Goal: Information Seeking & Learning: Learn about a topic

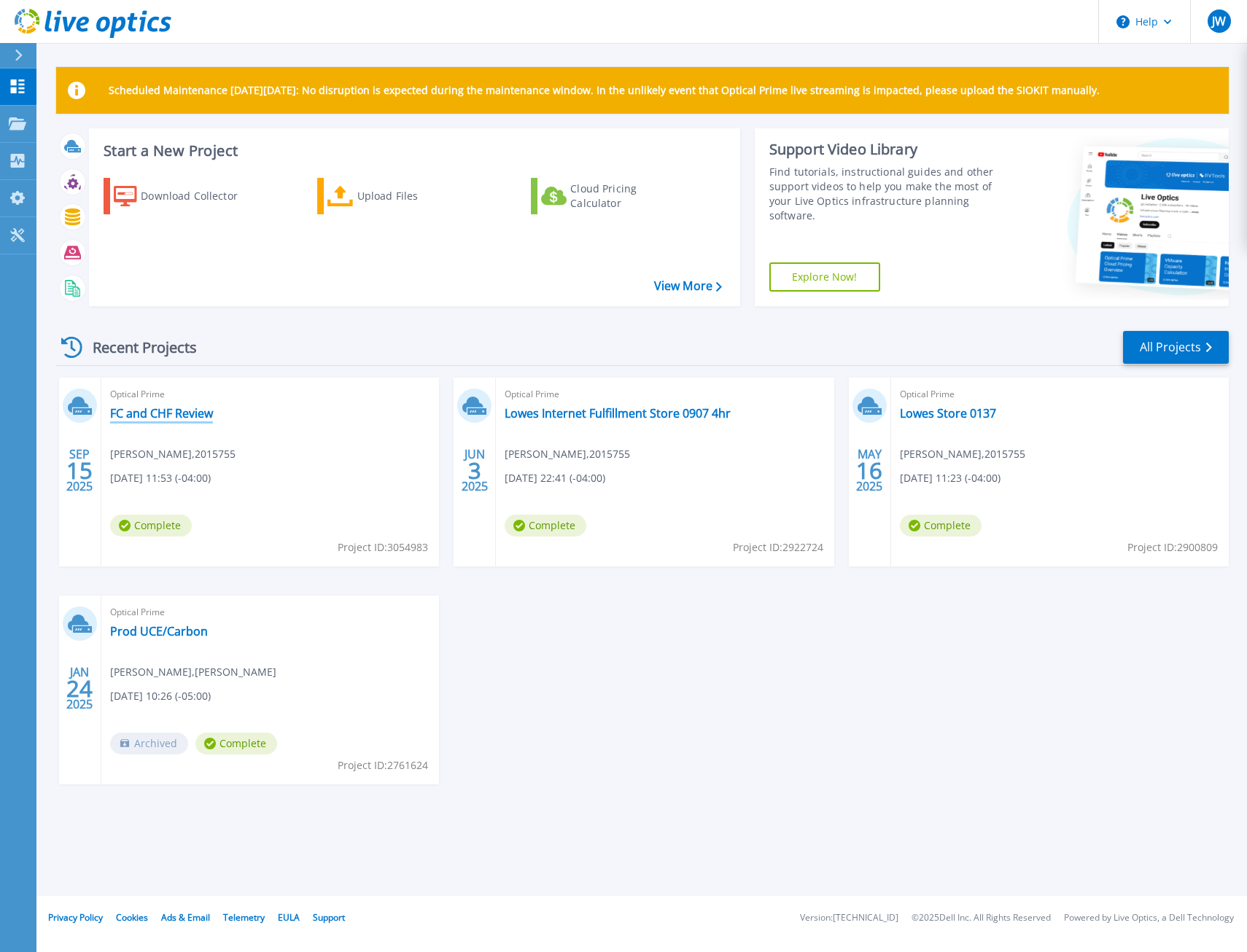
click at [170, 416] on link "FC and CHF Review" at bounding box center [162, 413] width 103 height 15
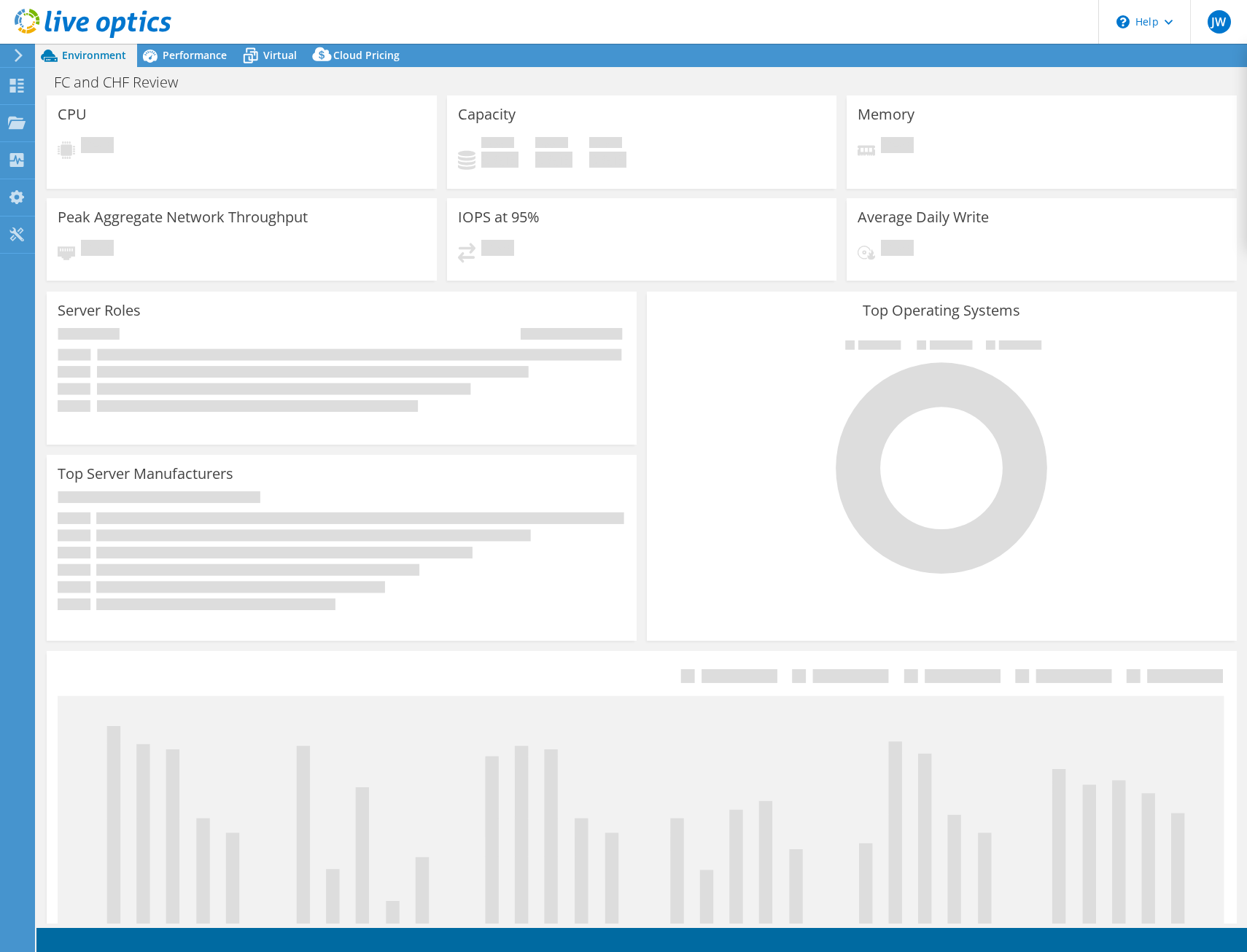
select select "USD"
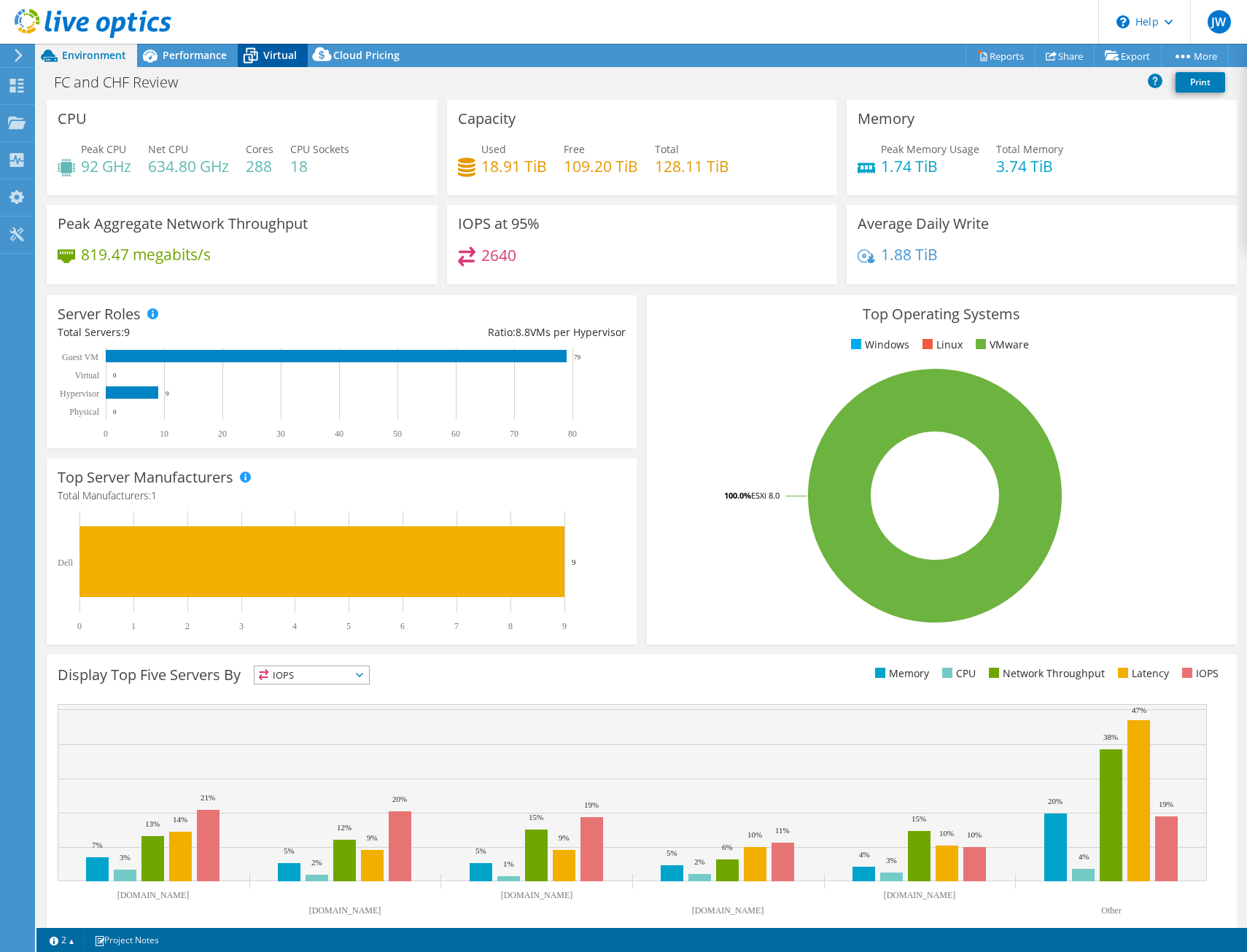
click at [276, 61] on span "Virtual" at bounding box center [279, 54] width 33 height 14
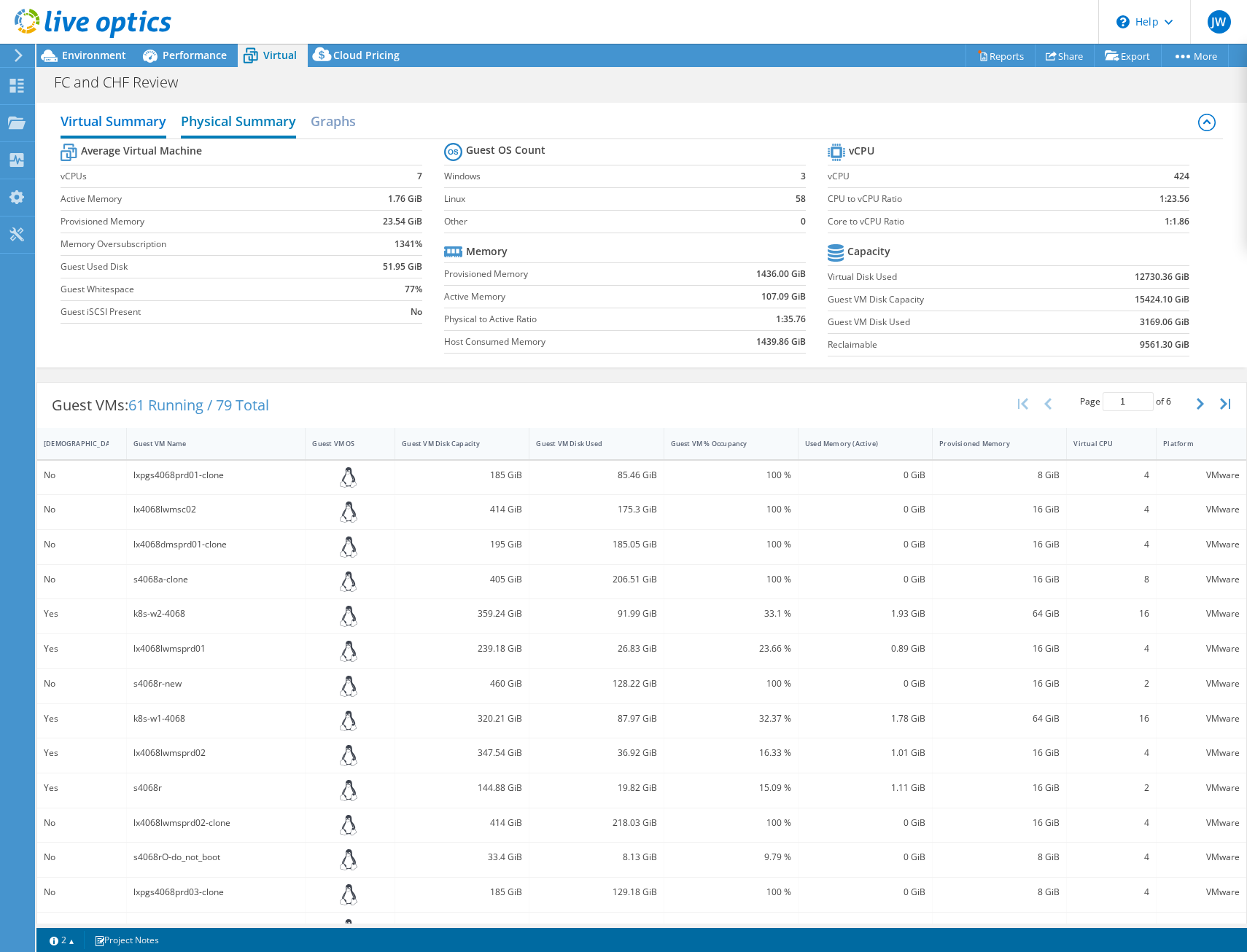
click at [249, 132] on h2 "Physical Summary" at bounding box center [239, 123] width 115 height 32
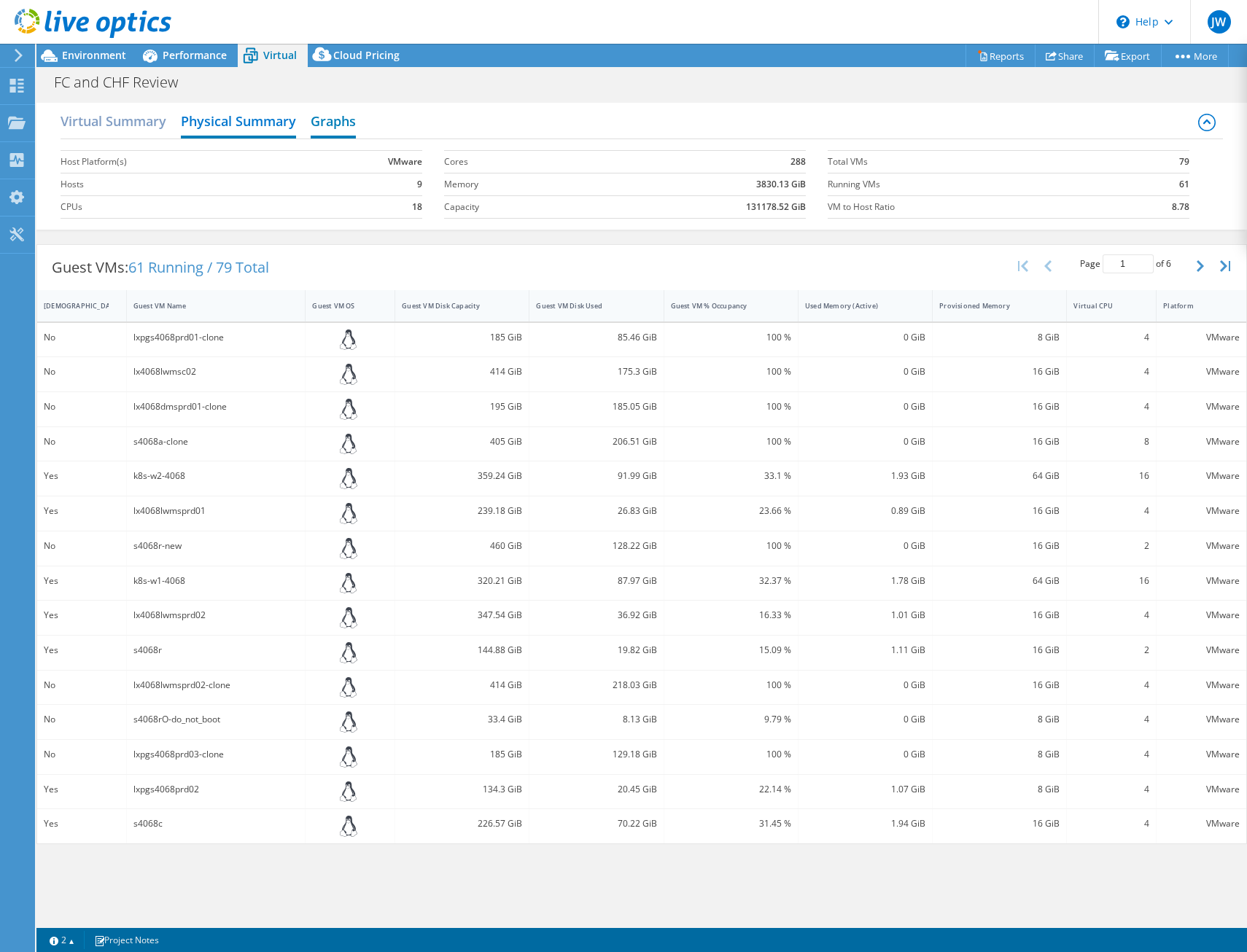
click at [319, 126] on h2 "Graphs" at bounding box center [334, 123] width 45 height 32
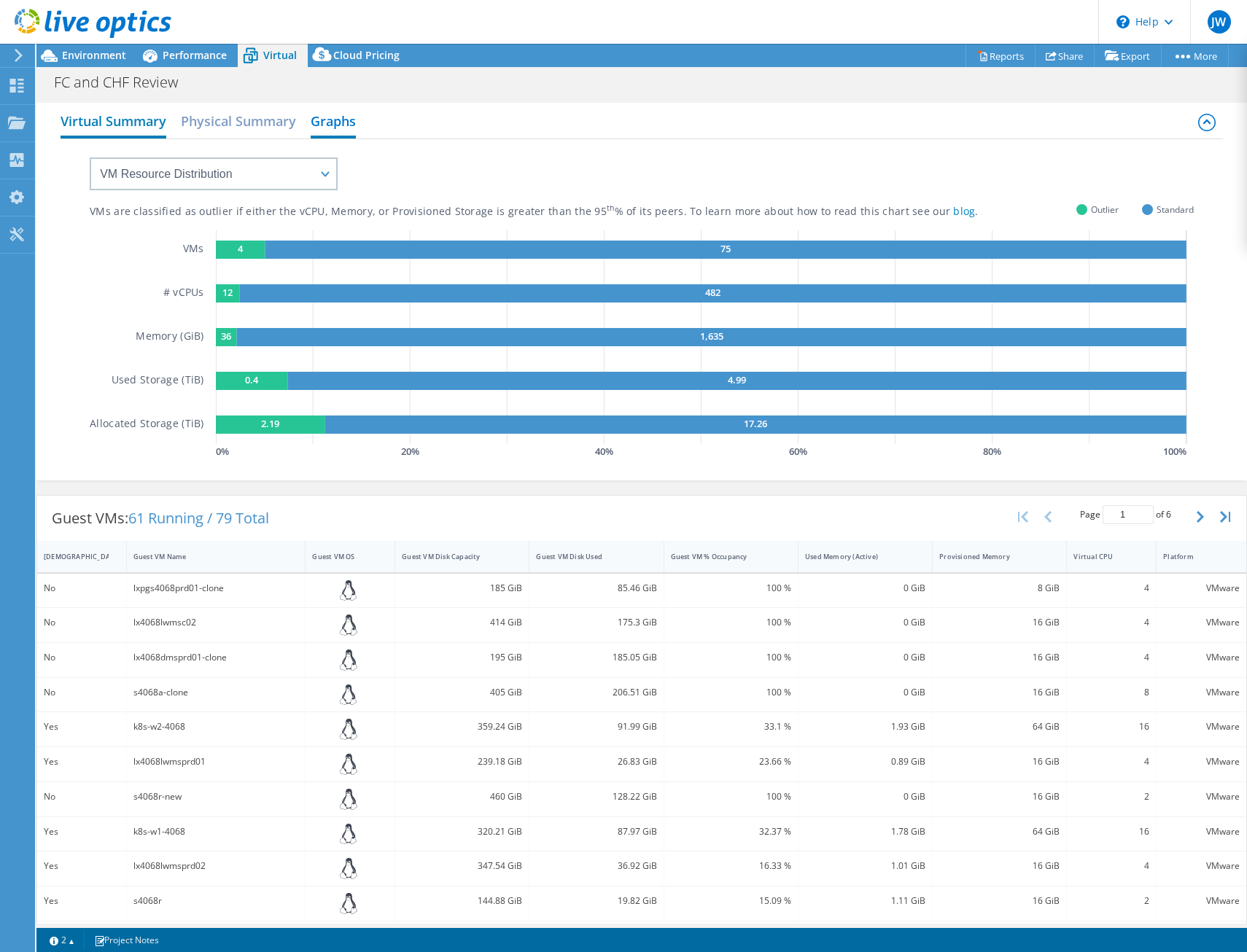
click at [147, 126] on h2 "Virtual Summary" at bounding box center [114, 123] width 106 height 32
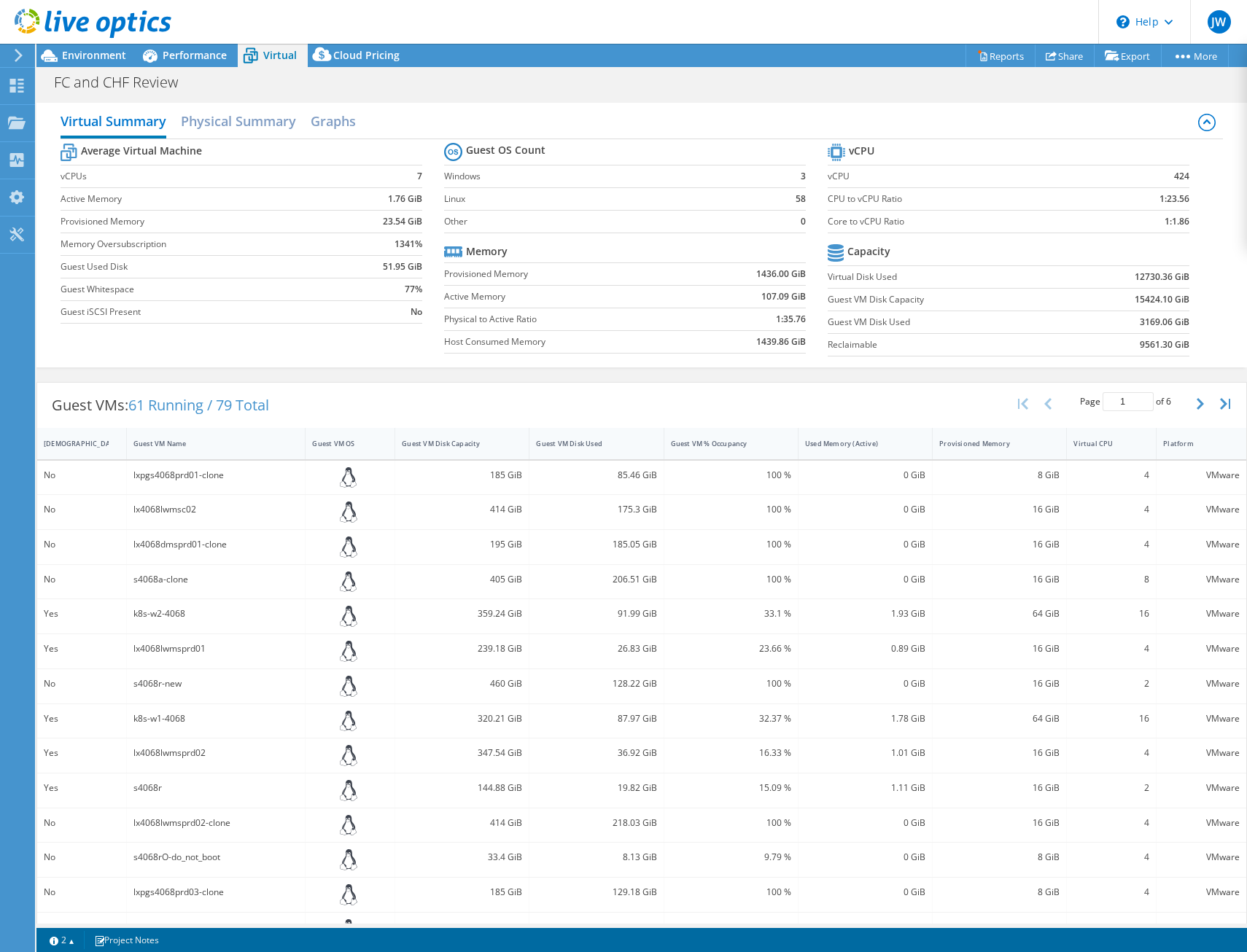
scroll to position [66, 0]
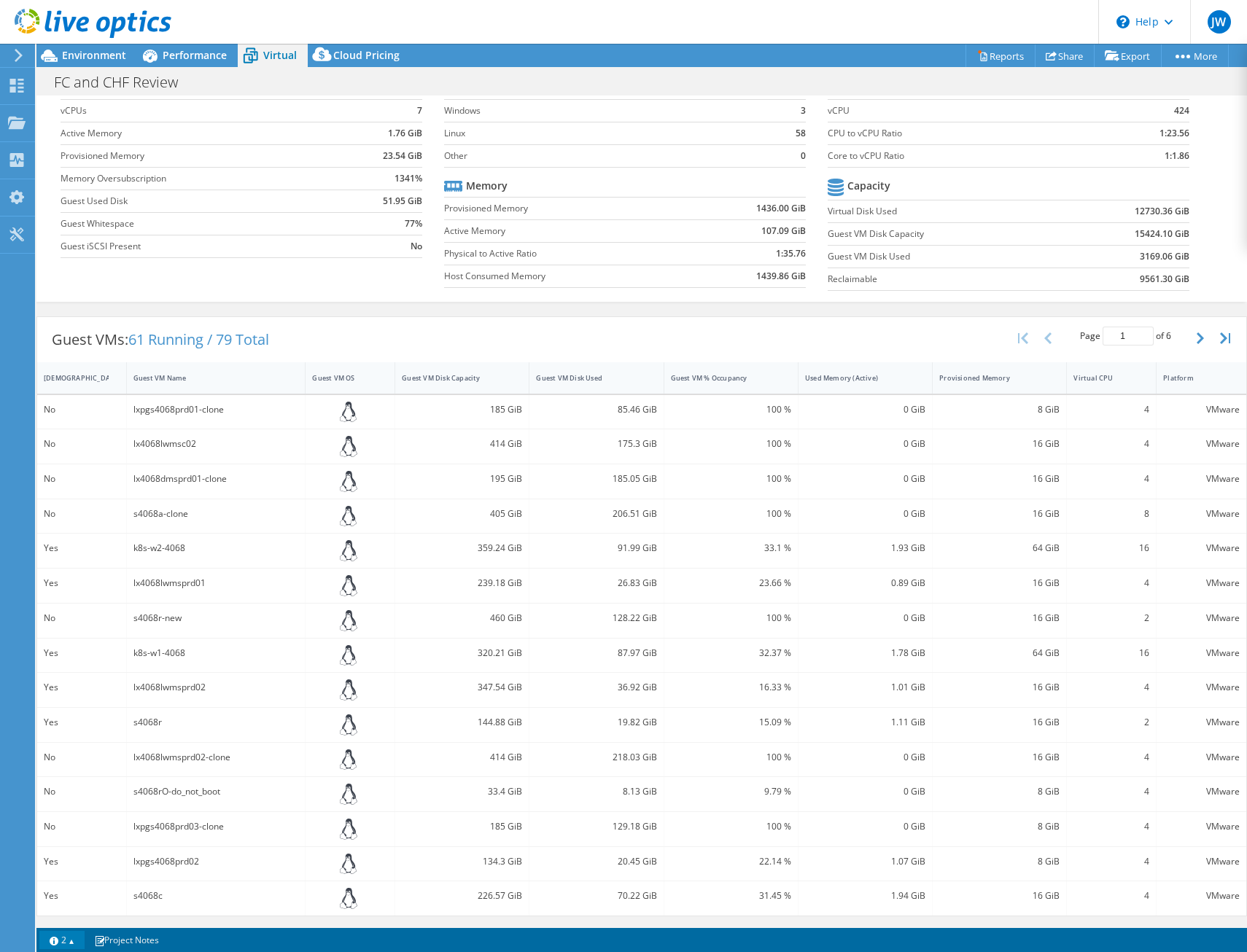
click at [68, 945] on link "2" at bounding box center [63, 940] width 45 height 18
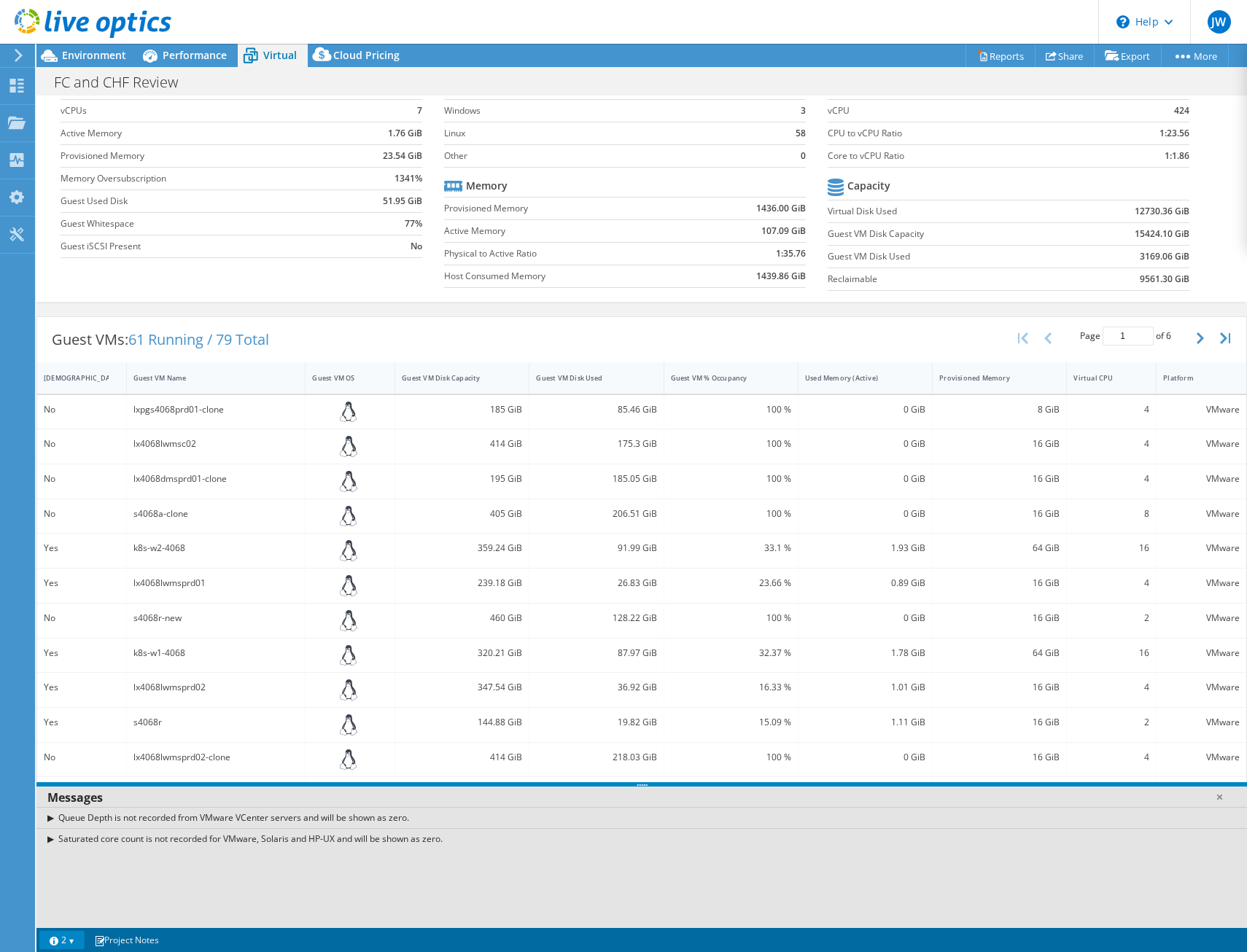
click at [68, 942] on link "2" at bounding box center [63, 940] width 45 height 18
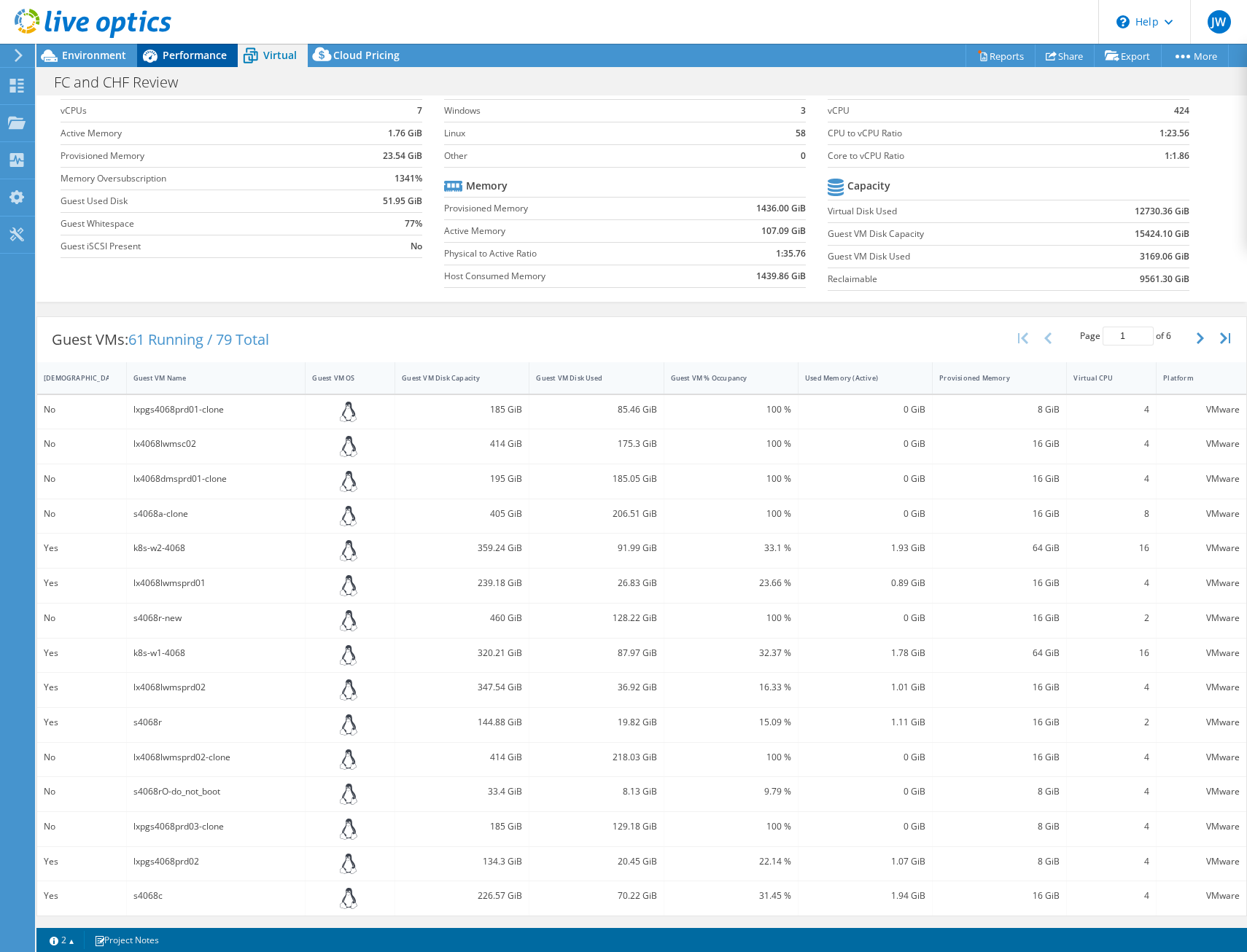
click at [179, 60] on span "Performance" at bounding box center [194, 54] width 64 height 14
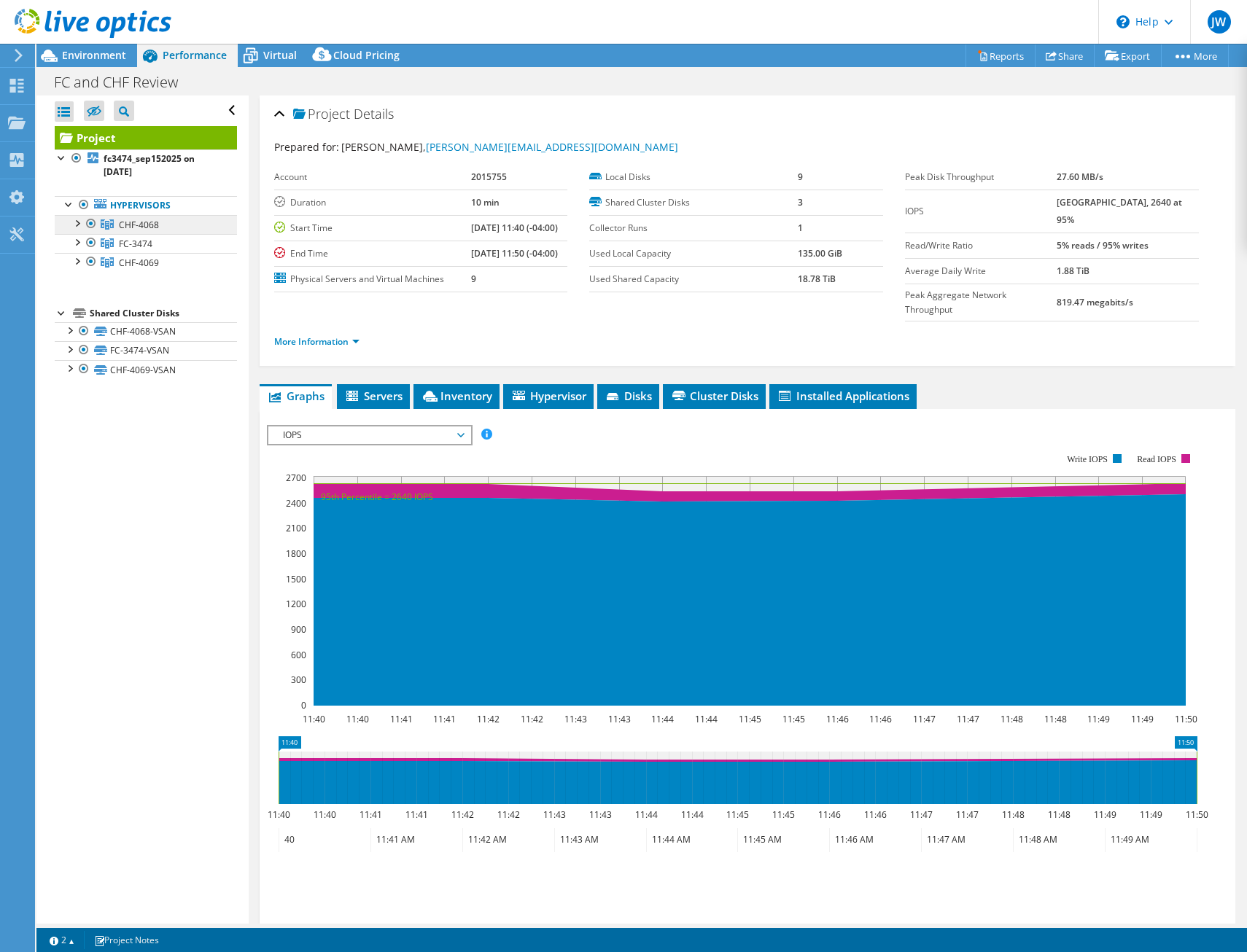
click at [154, 221] on span "CHF-4068" at bounding box center [138, 224] width 40 height 12
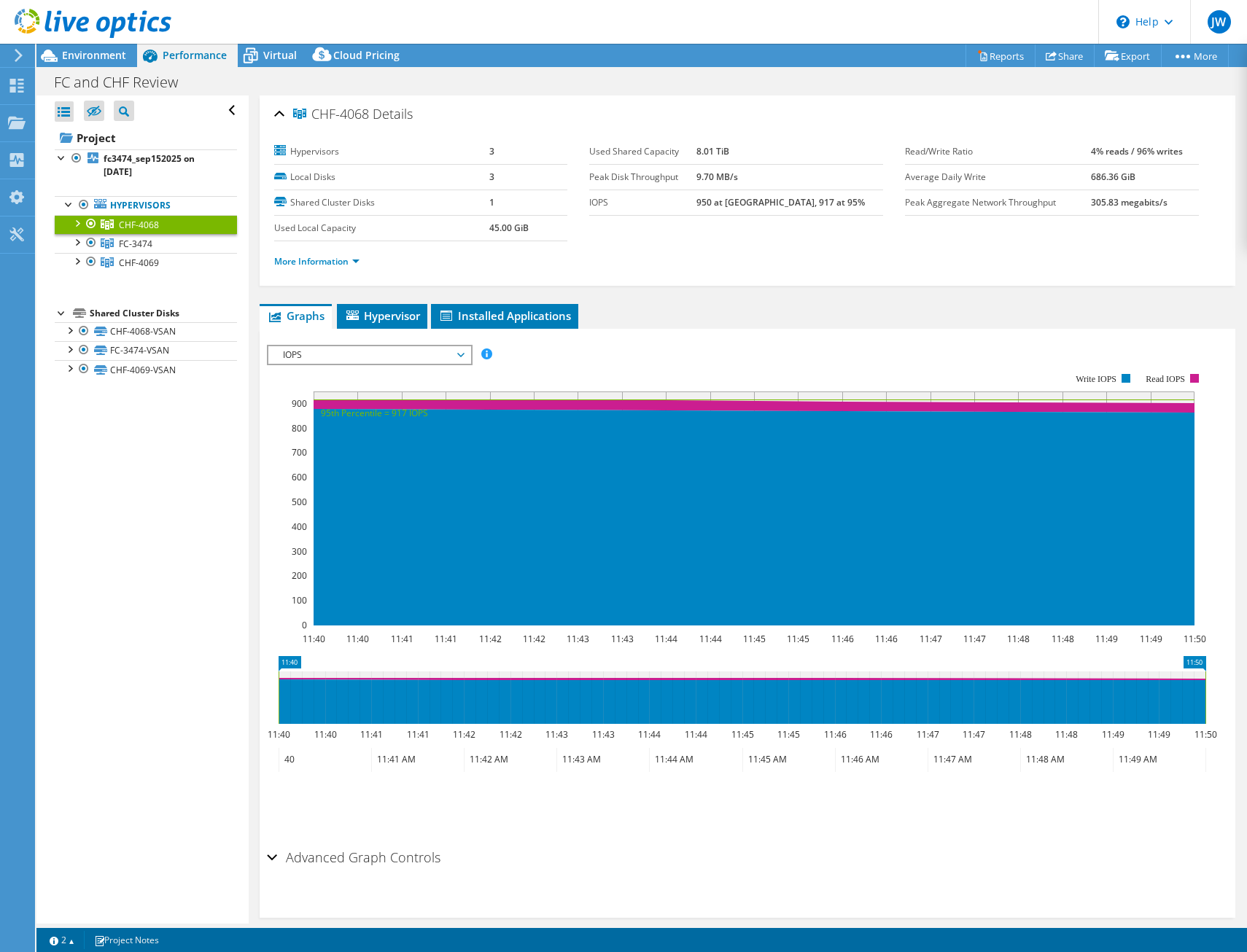
click at [438, 347] on span "IOPS" at bounding box center [369, 355] width 188 height 18
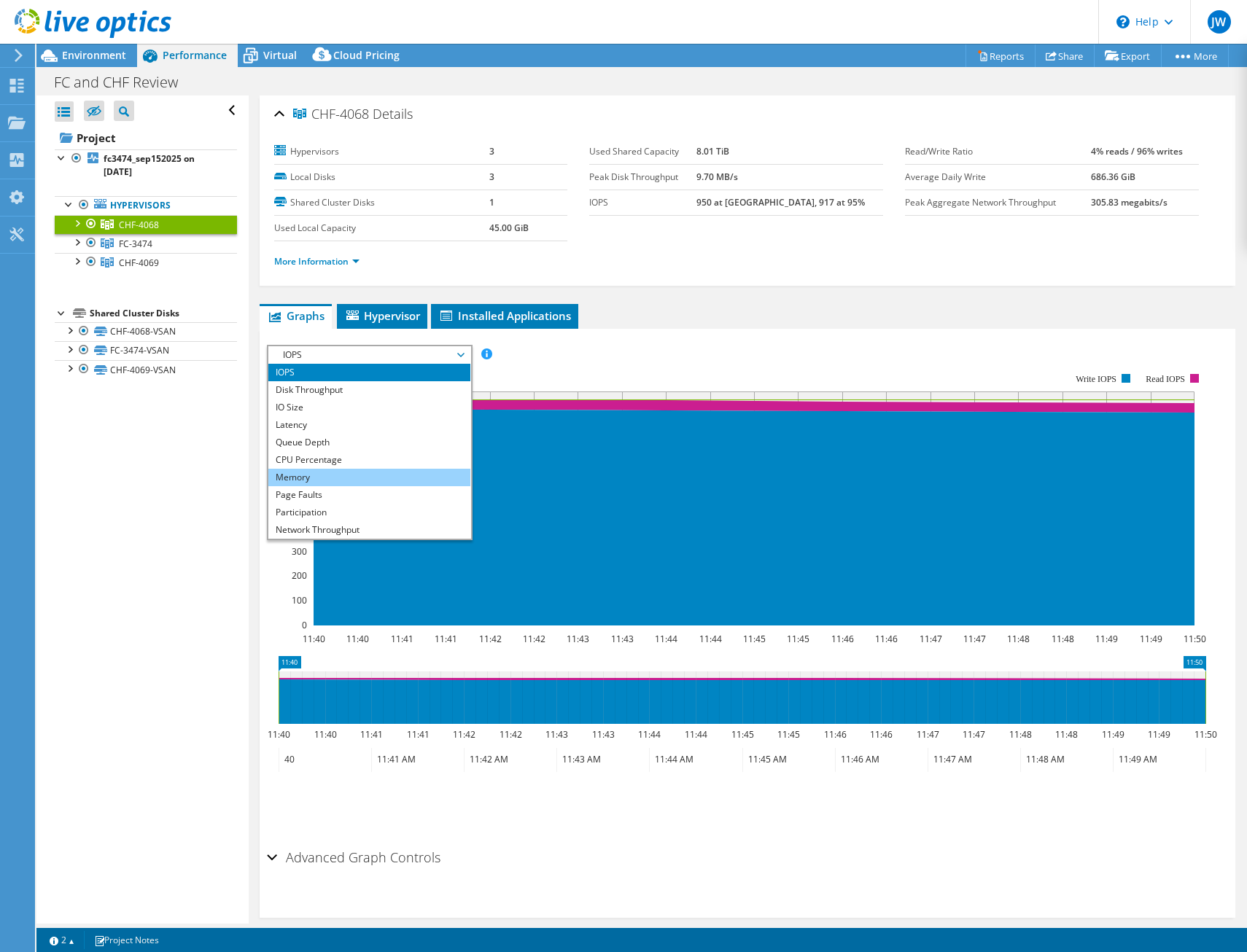
click at [390, 470] on li "Memory" at bounding box center [369, 478] width 202 height 18
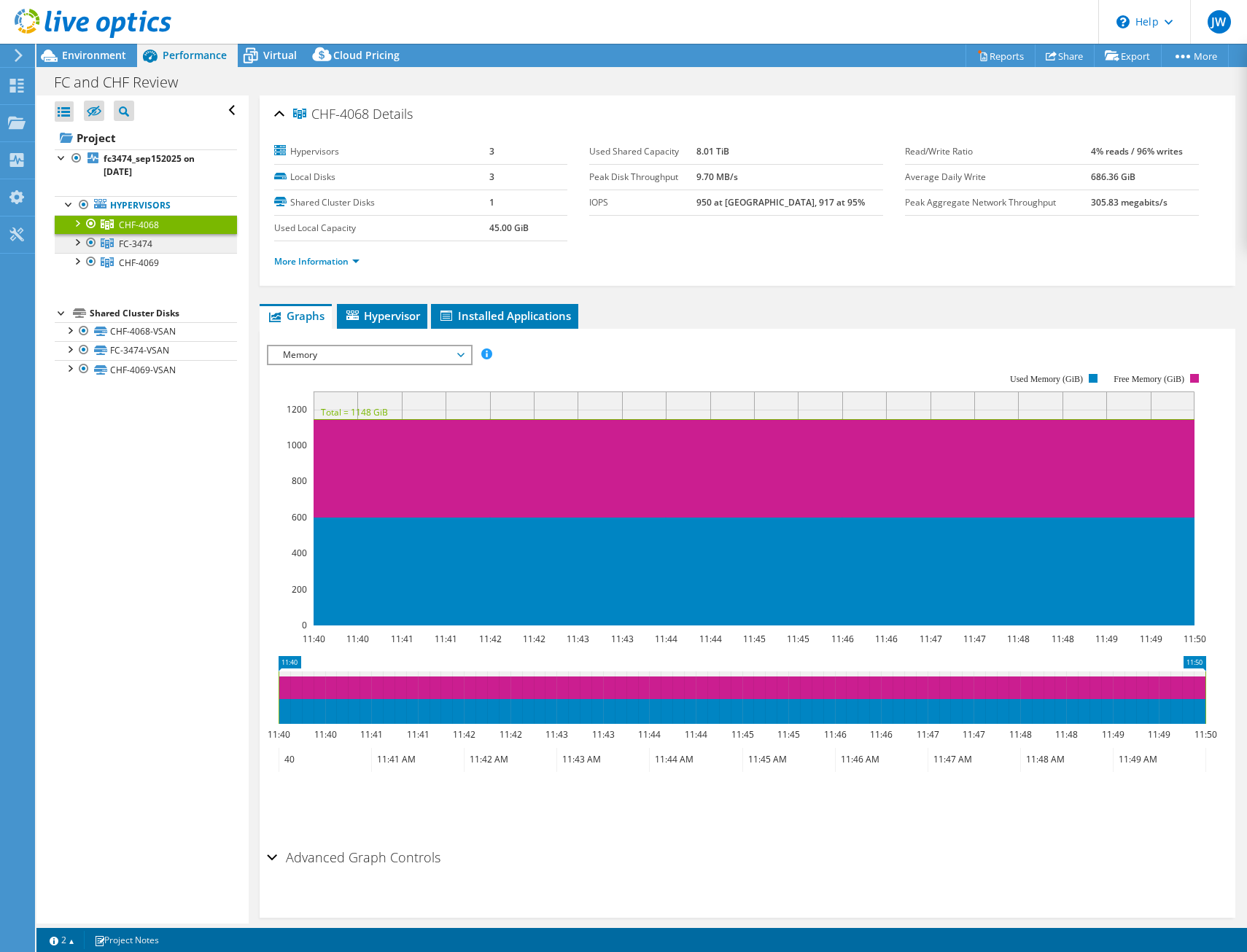
click at [121, 241] on span "FC-3474" at bounding box center [135, 243] width 33 height 12
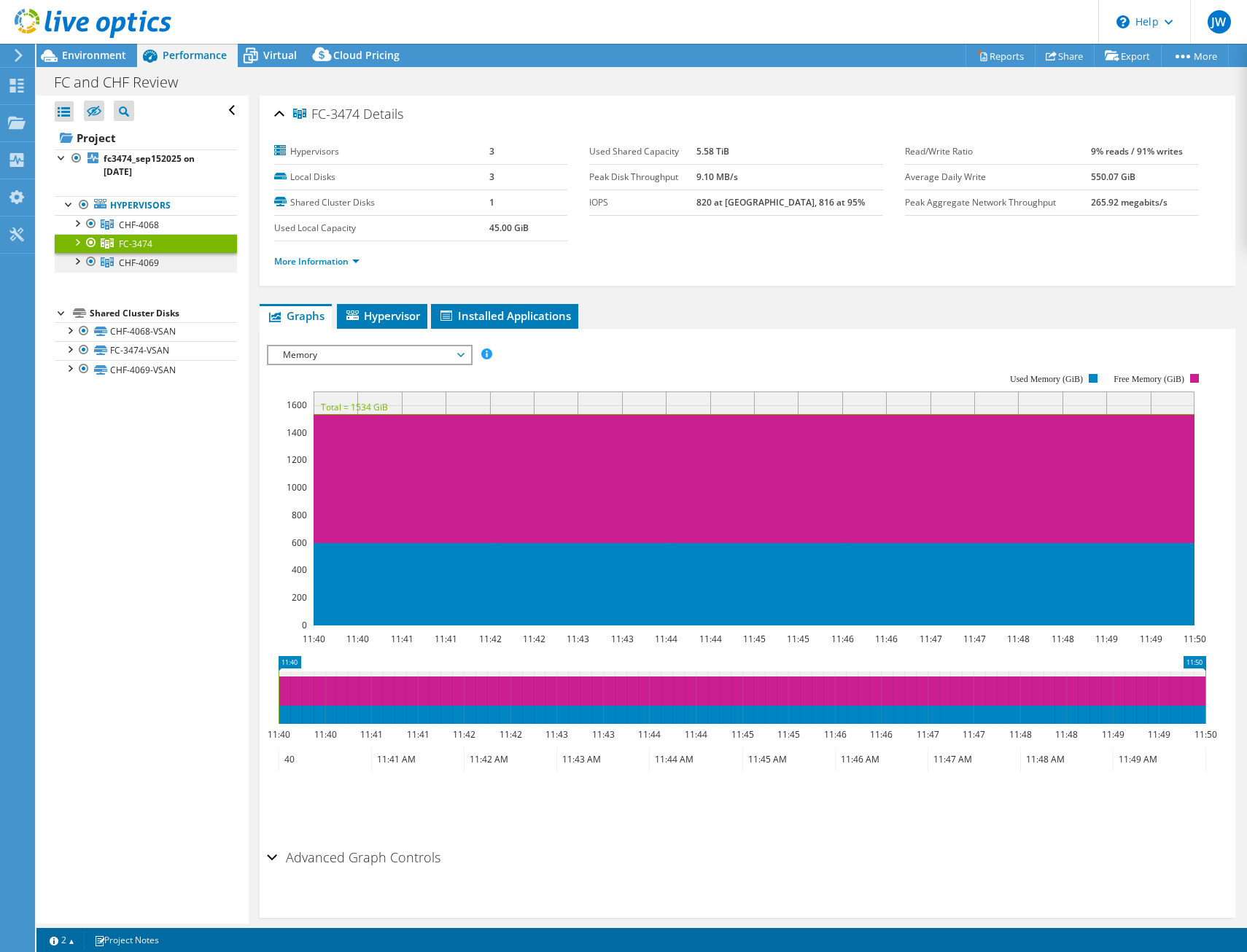
click at [127, 259] on span "CHF-4069" at bounding box center [138, 262] width 40 height 12
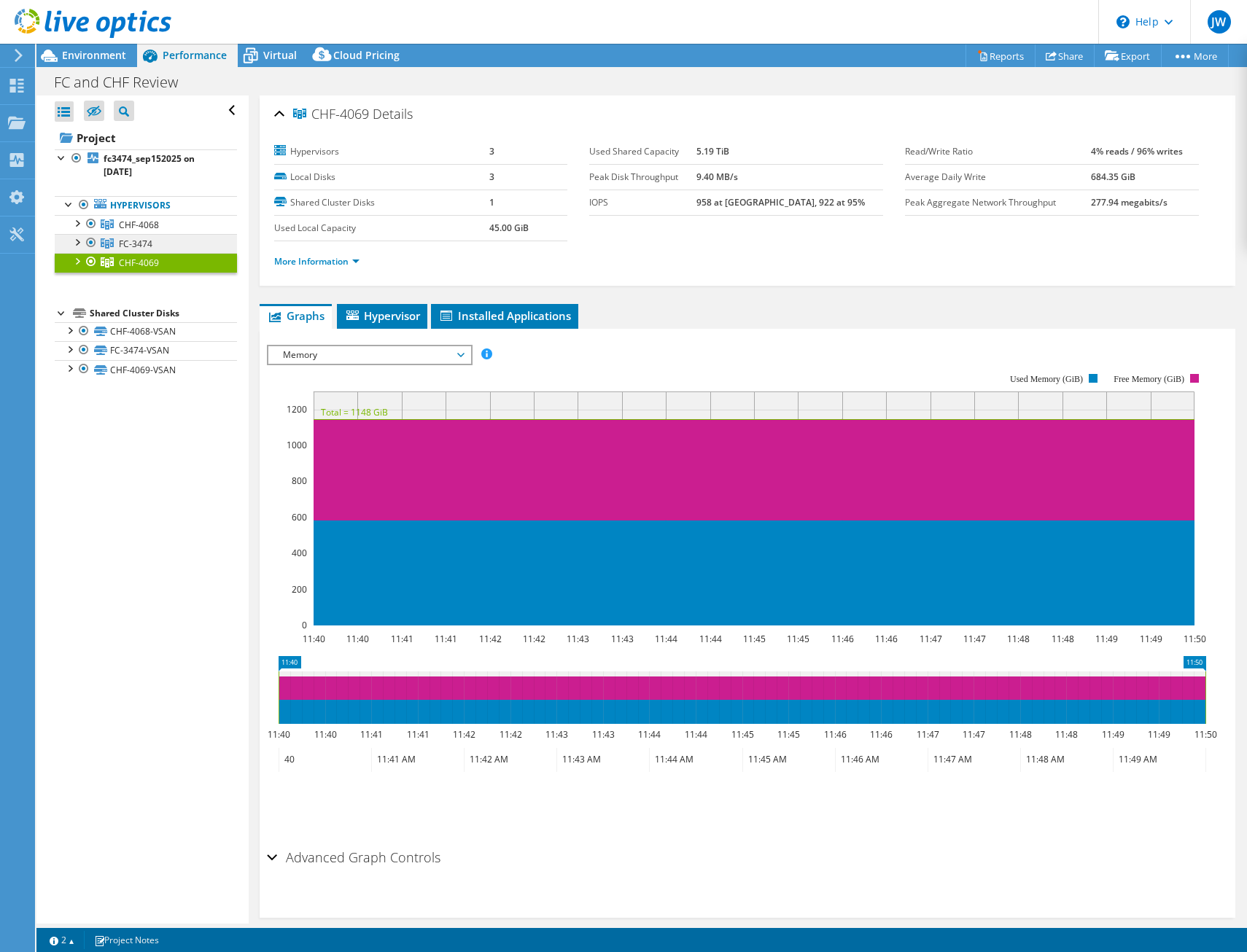
click at [136, 243] on span "FC-3474" at bounding box center [135, 243] width 33 height 12
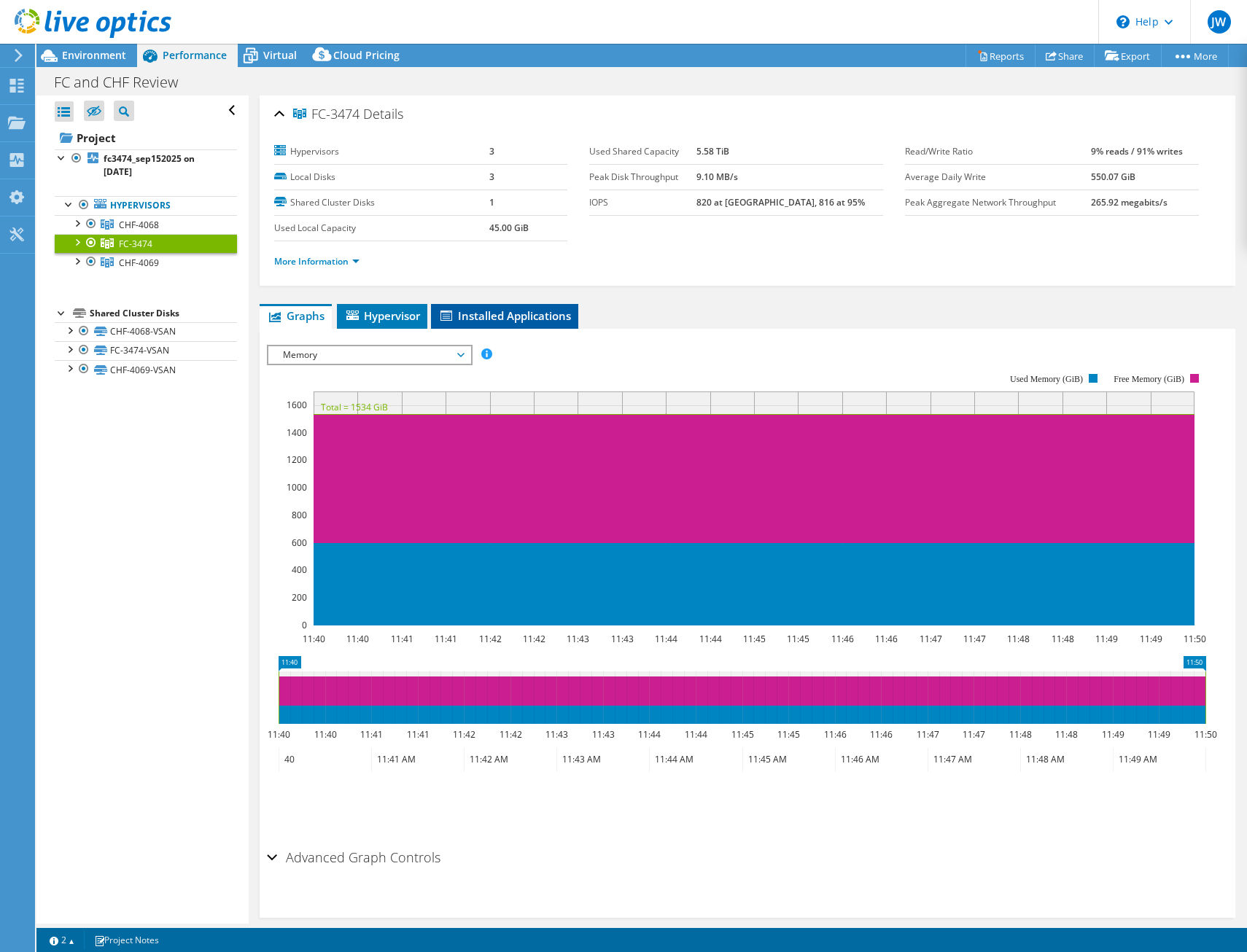
click at [482, 320] on span "Installed Applications" at bounding box center [504, 316] width 132 height 15
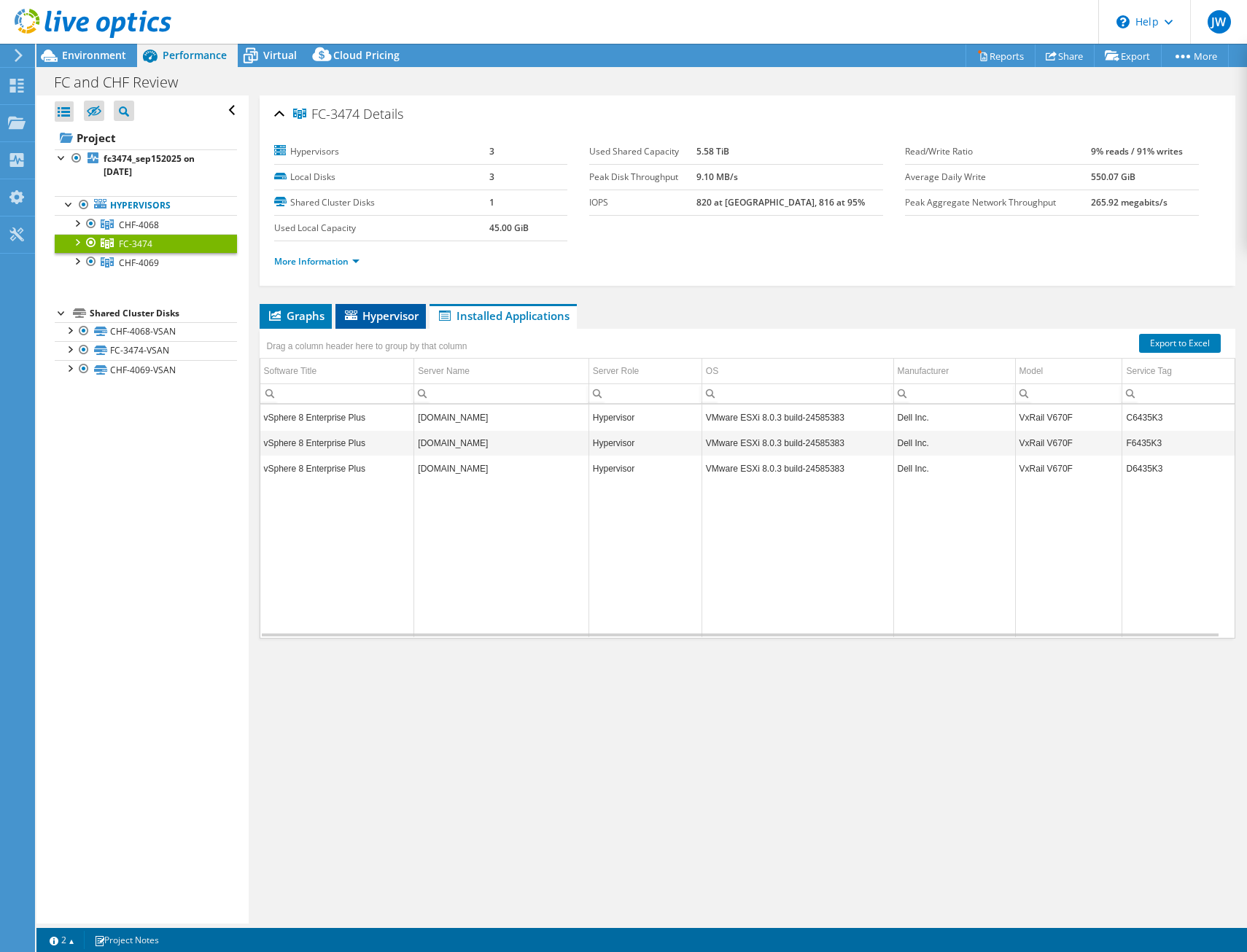
click at [399, 313] on span "Hypervisor" at bounding box center [380, 316] width 76 height 15
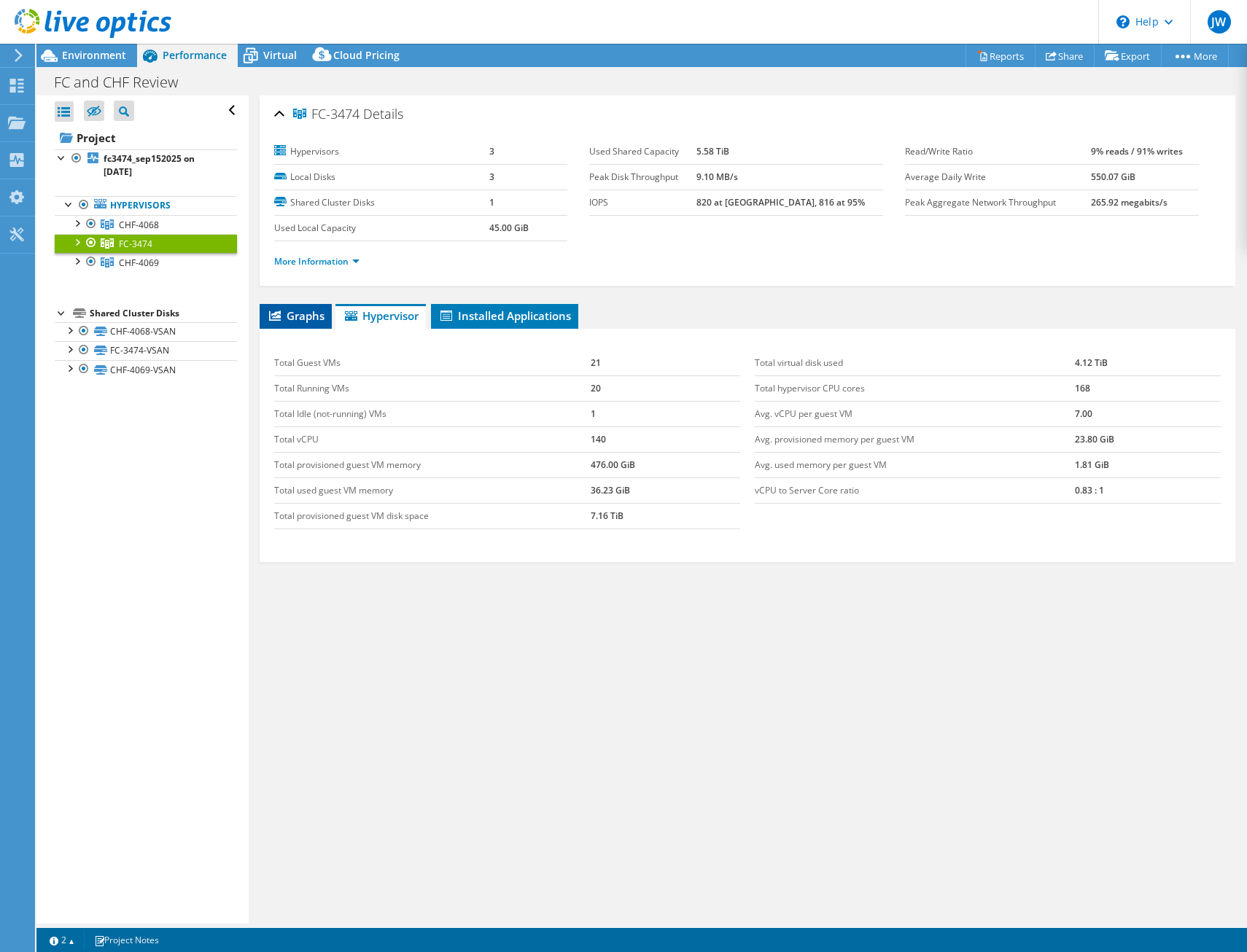
click at [277, 312] on icon at bounding box center [274, 316] width 11 height 11
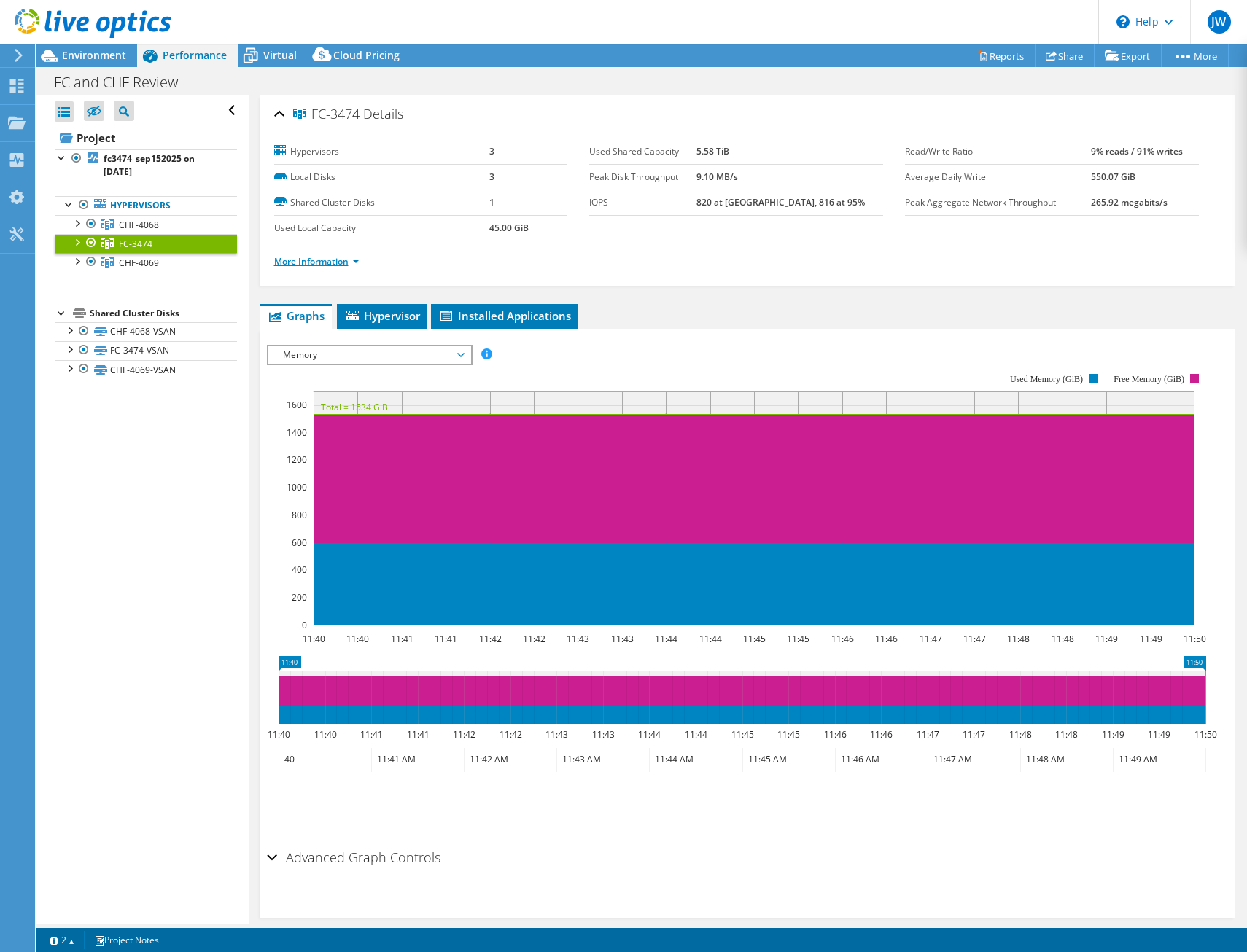
click at [352, 261] on link "More Information" at bounding box center [317, 261] width 85 height 12
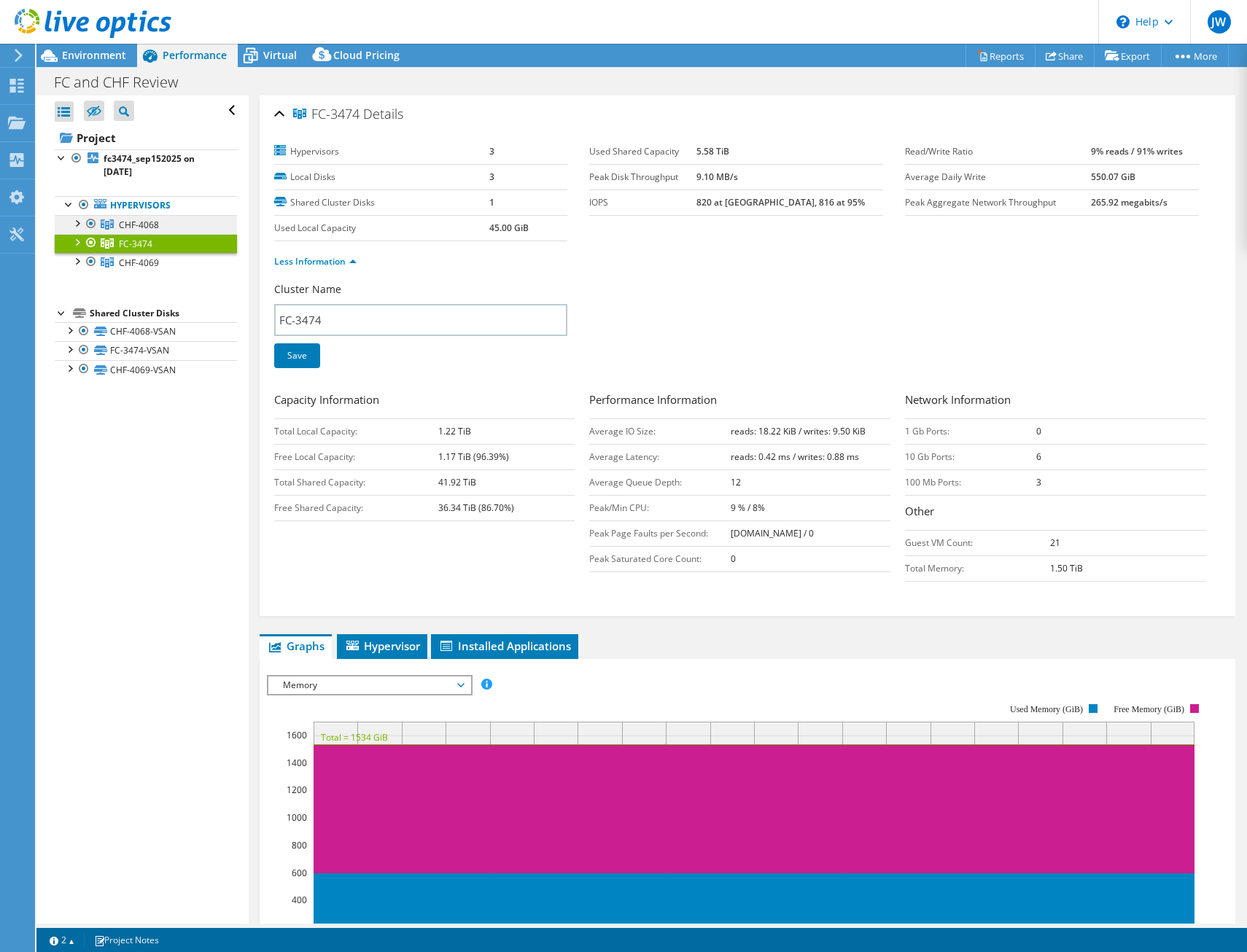
click at [167, 221] on link "CHF-4068" at bounding box center [145, 224] width 183 height 19
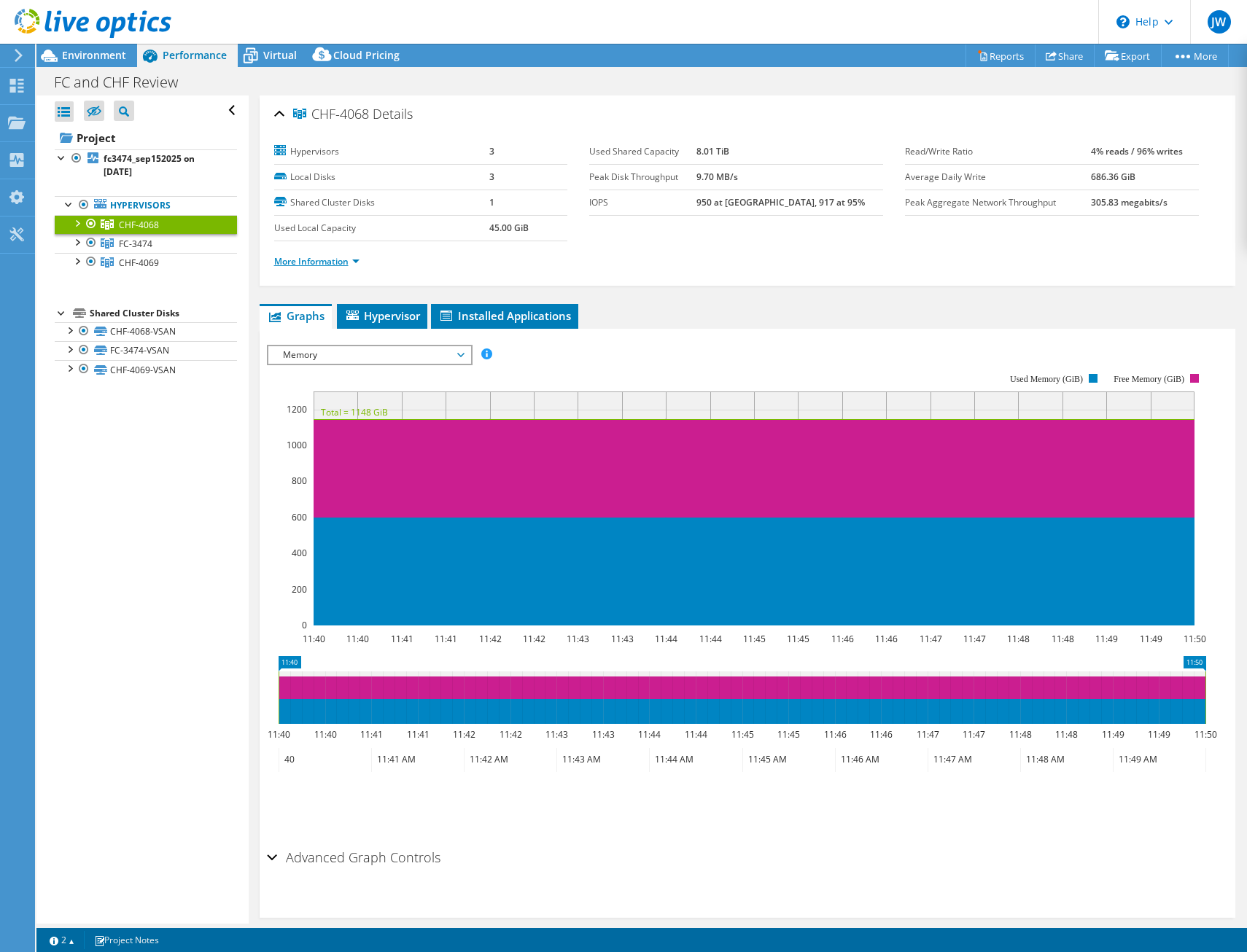
click at [295, 259] on link "More Information" at bounding box center [317, 261] width 85 height 12
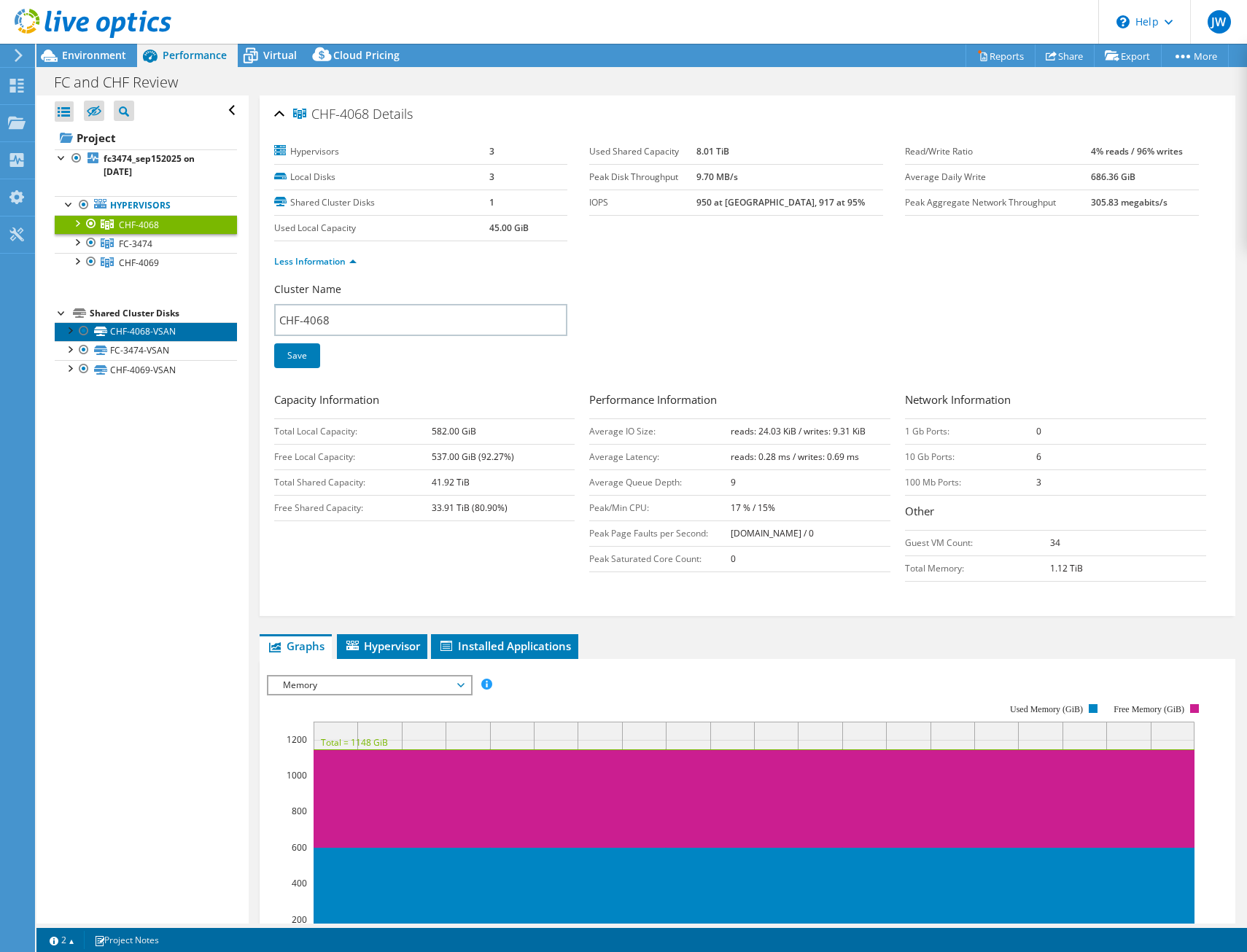
click at [162, 328] on link "CHF-4068-VSAN" at bounding box center [145, 331] width 183 height 19
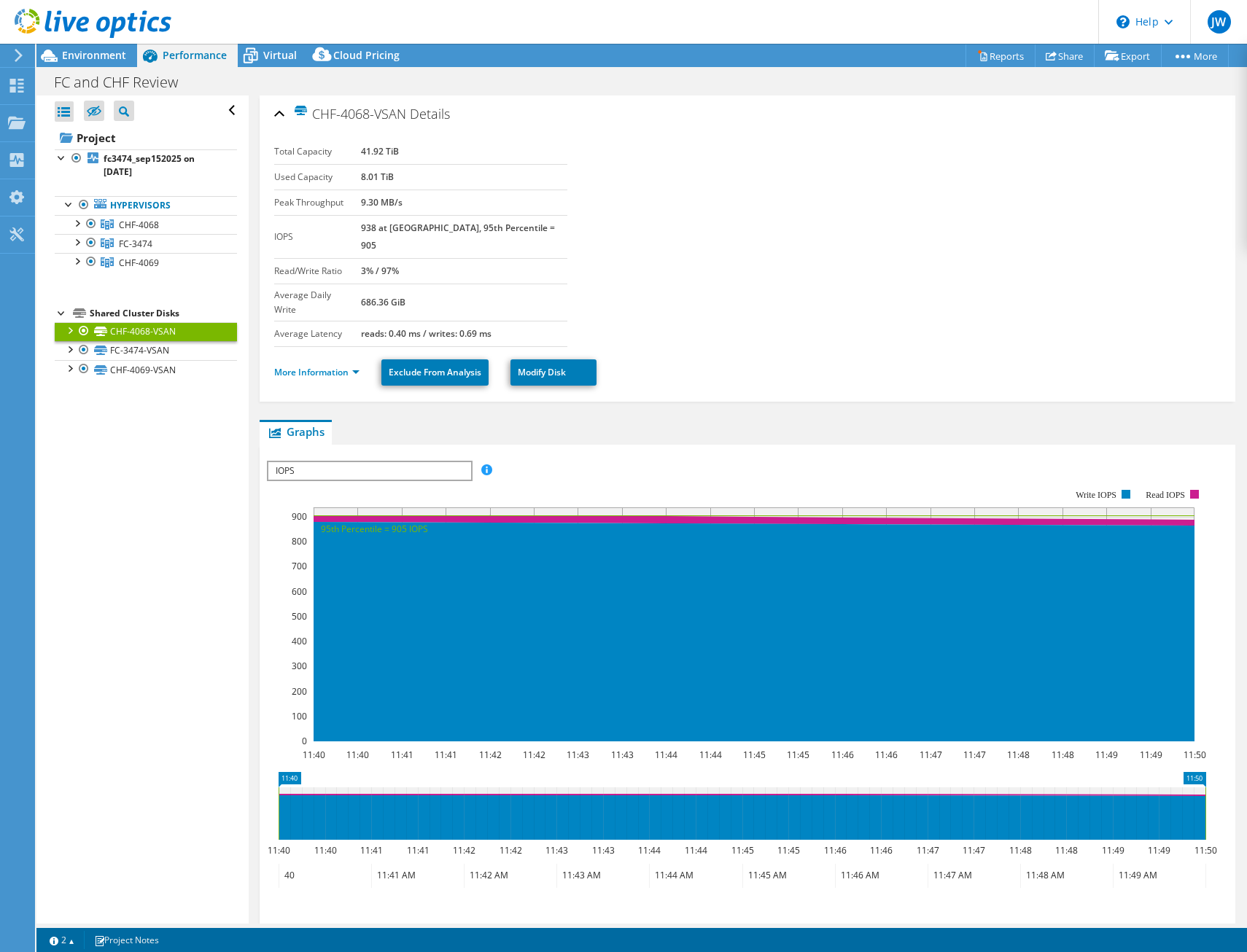
click at [68, 331] on div at bounding box center [69, 330] width 15 height 15
click at [352, 366] on link "More Information" at bounding box center [317, 372] width 85 height 12
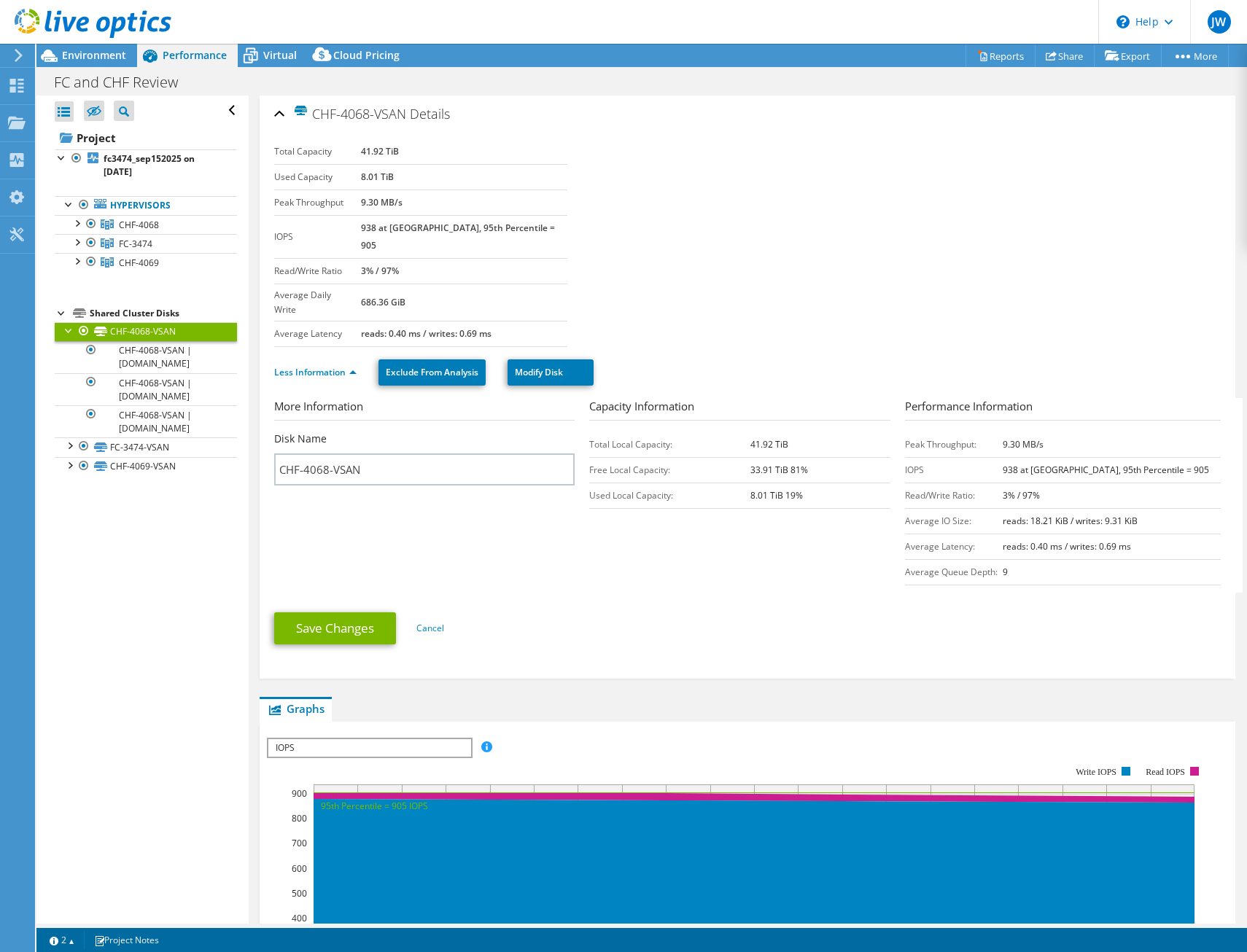
click at [797, 196] on section "Total Capacity 41.92 TiB Used Capacity 8.01 TiB Peak Throughput 9.30 MB/s IOPS …" at bounding box center [748, 243] width 947 height 208
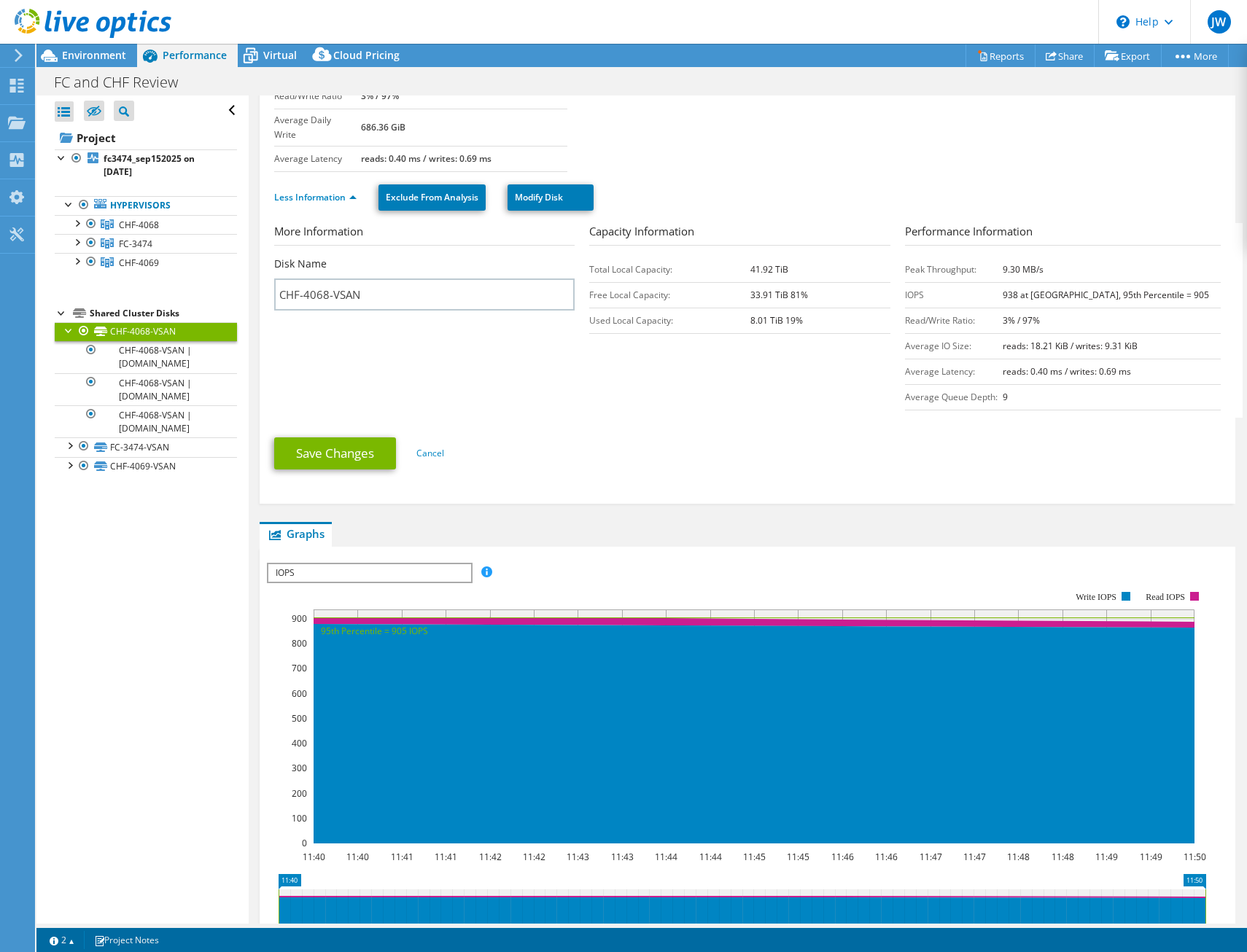
scroll to position [165, 0]
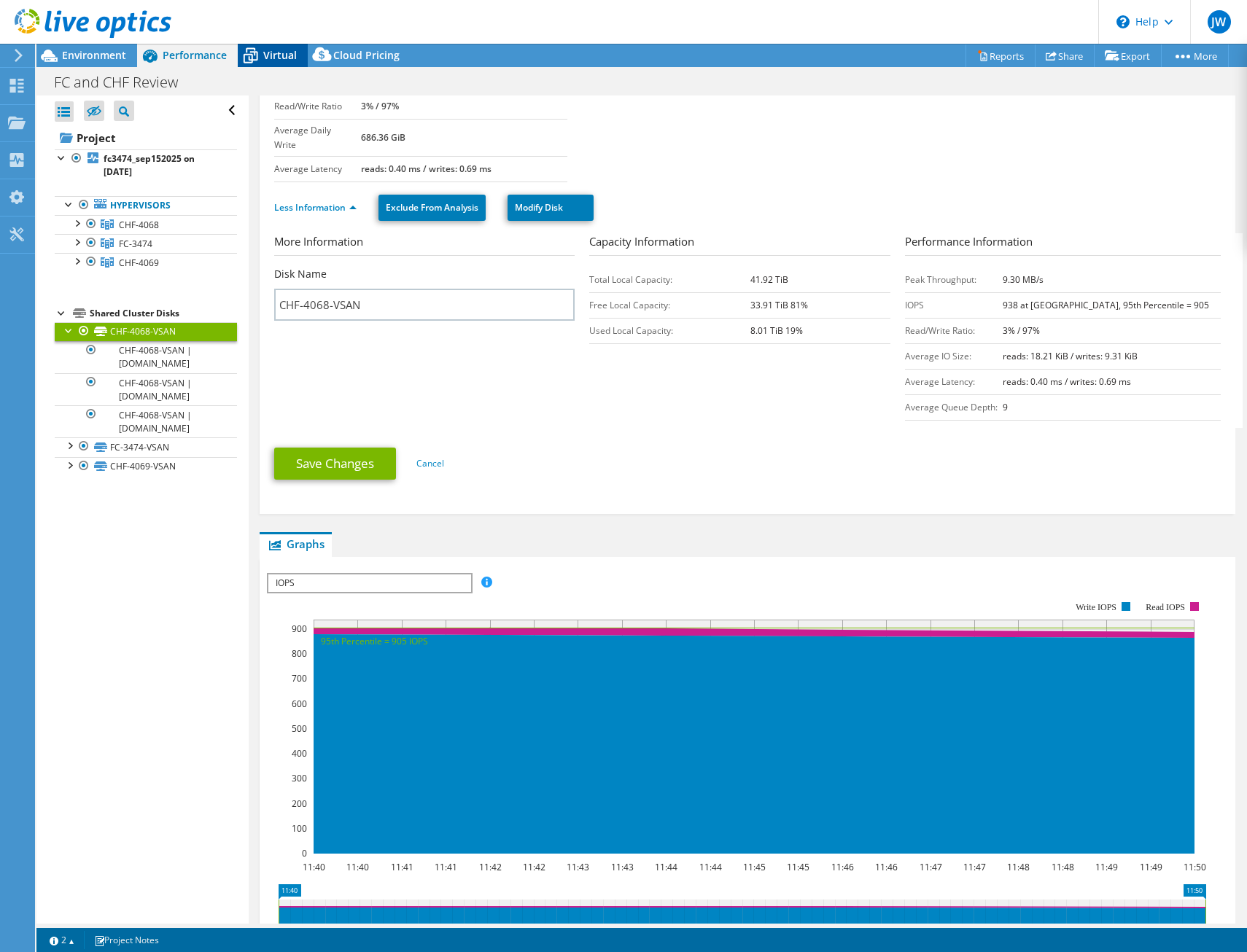
click at [270, 54] on span "Virtual" at bounding box center [279, 54] width 33 height 14
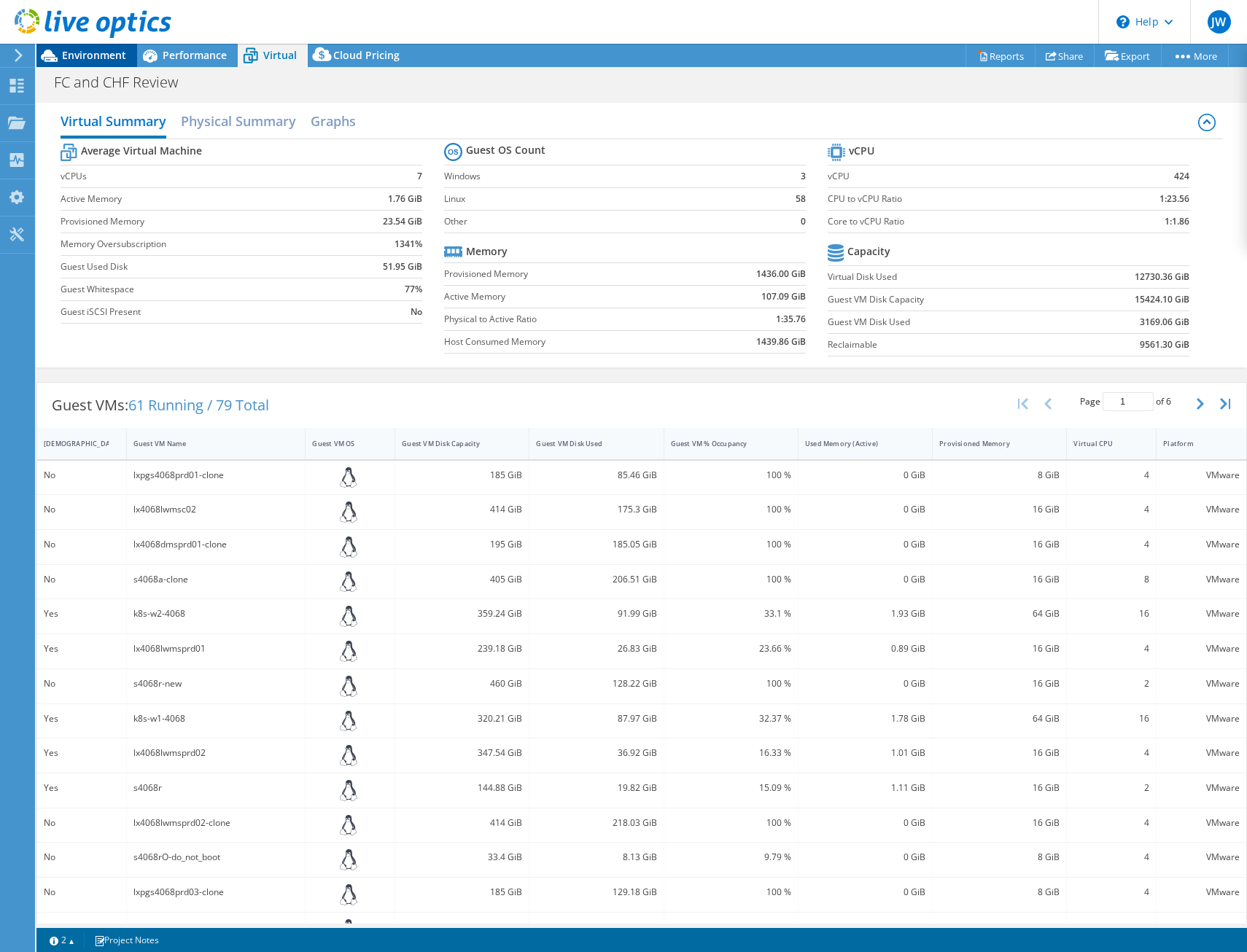
click at [88, 52] on span "Environment" at bounding box center [93, 54] width 64 height 14
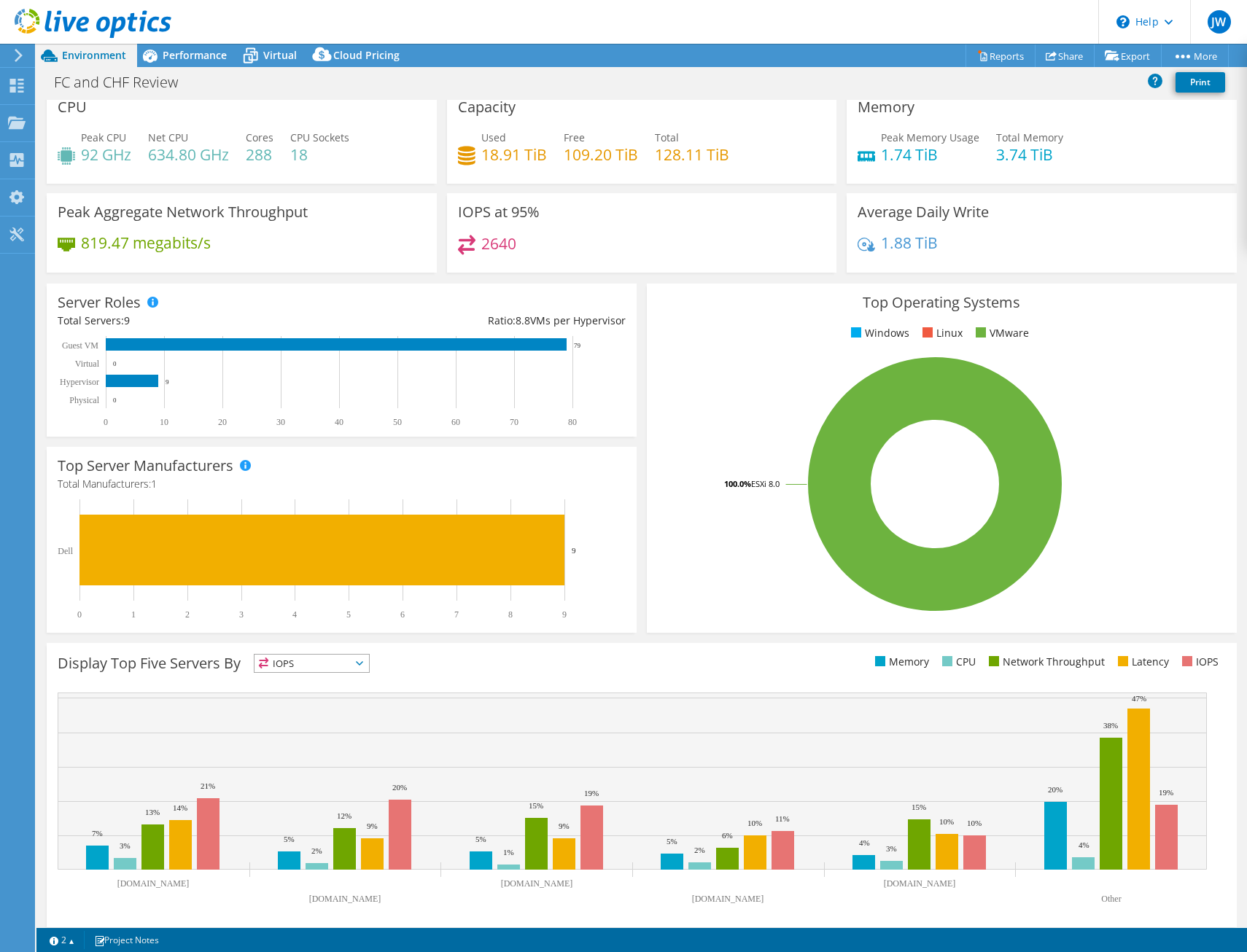
scroll to position [0, 0]
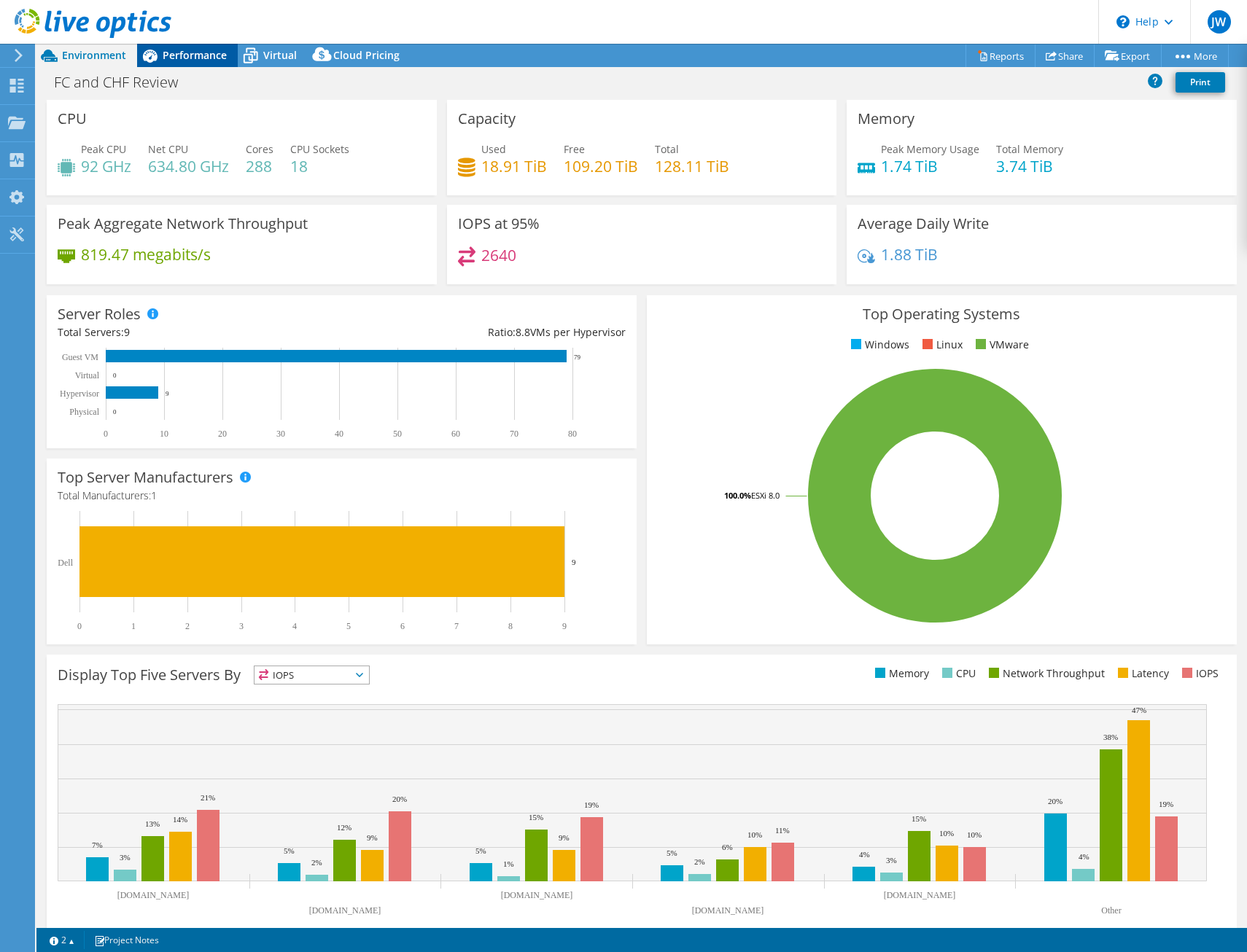
click at [192, 52] on span "Performance" at bounding box center [194, 54] width 64 height 14
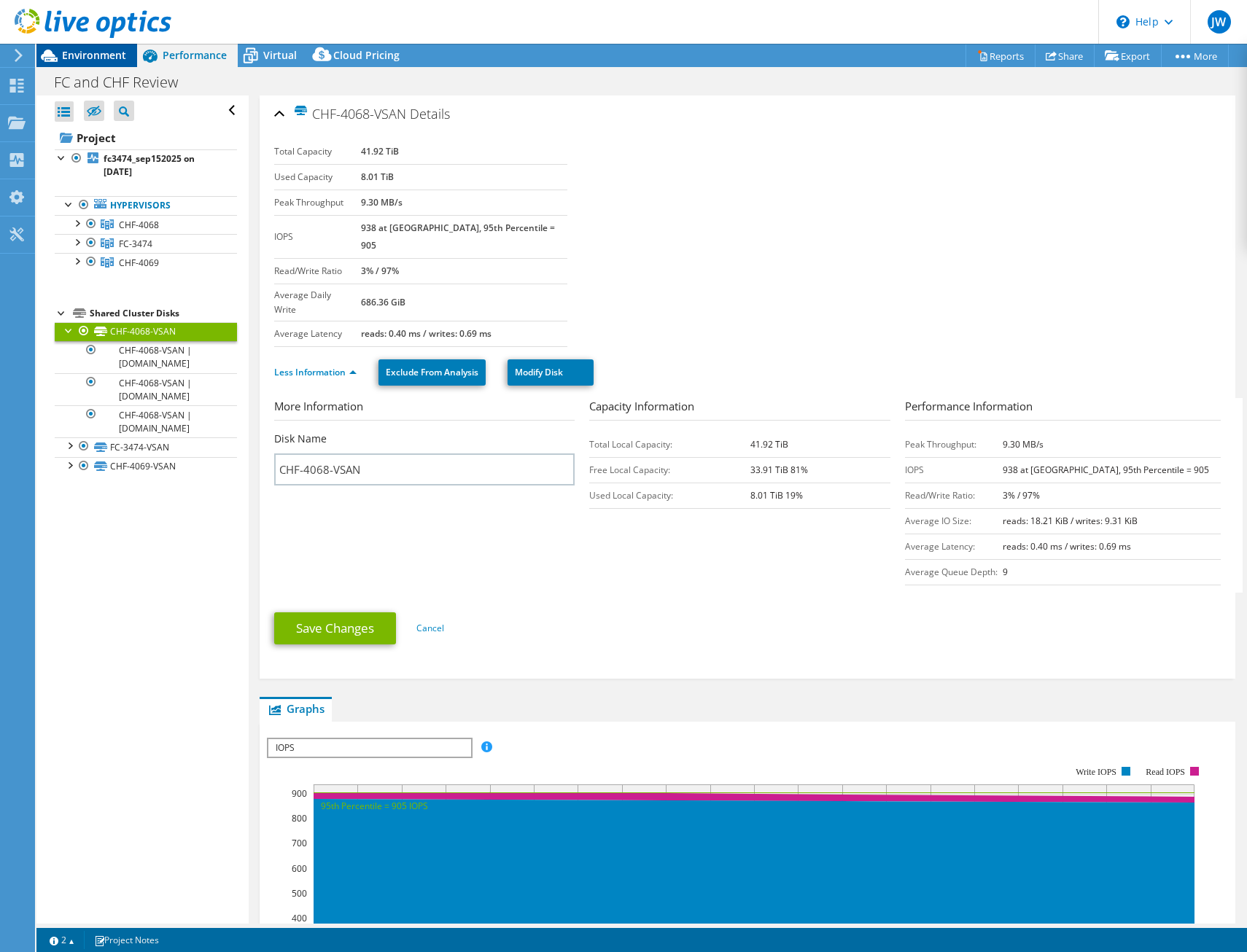
click at [95, 58] on span "Environment" at bounding box center [93, 54] width 64 height 14
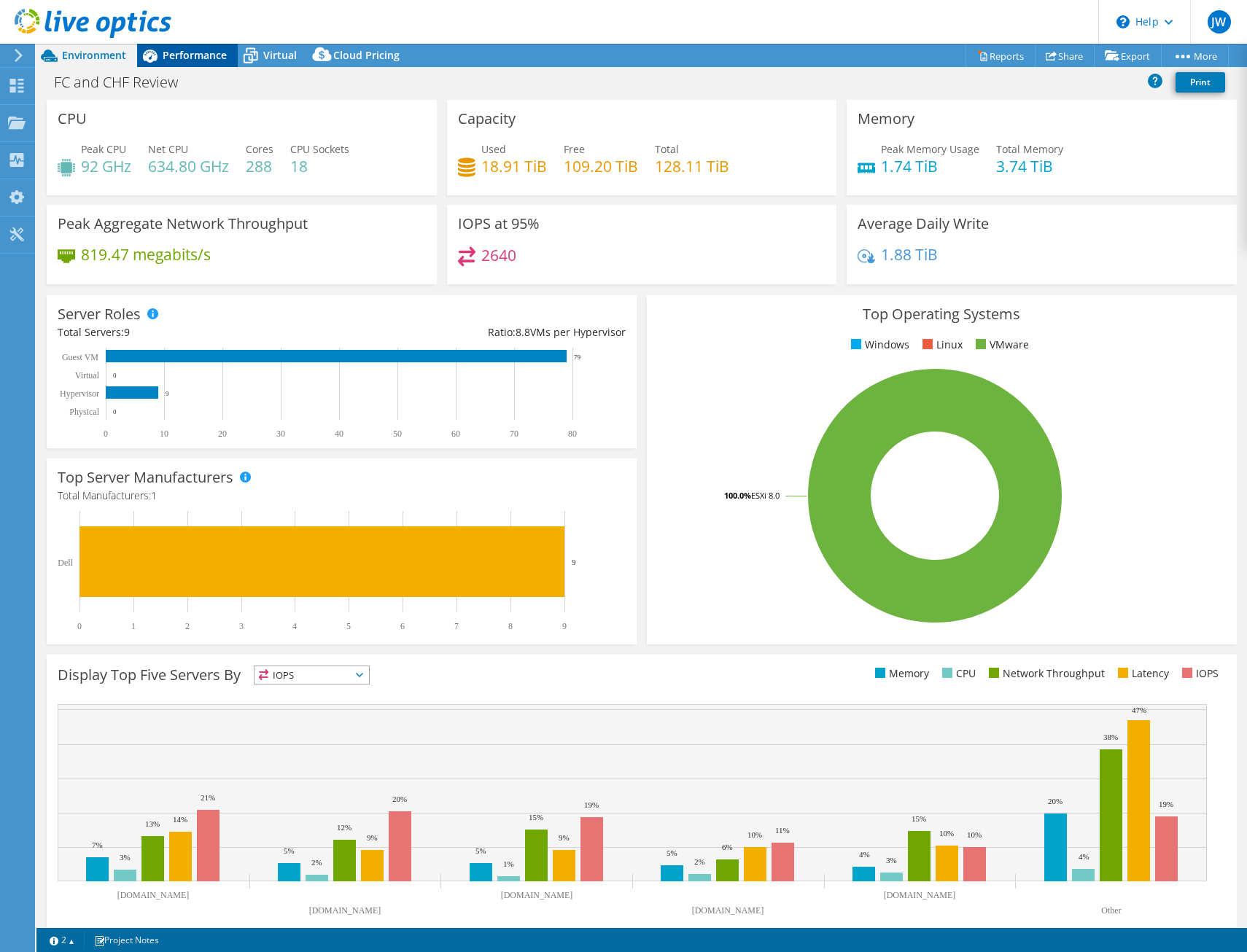
click at [194, 46] on div "Performance" at bounding box center [188, 55] width 101 height 24
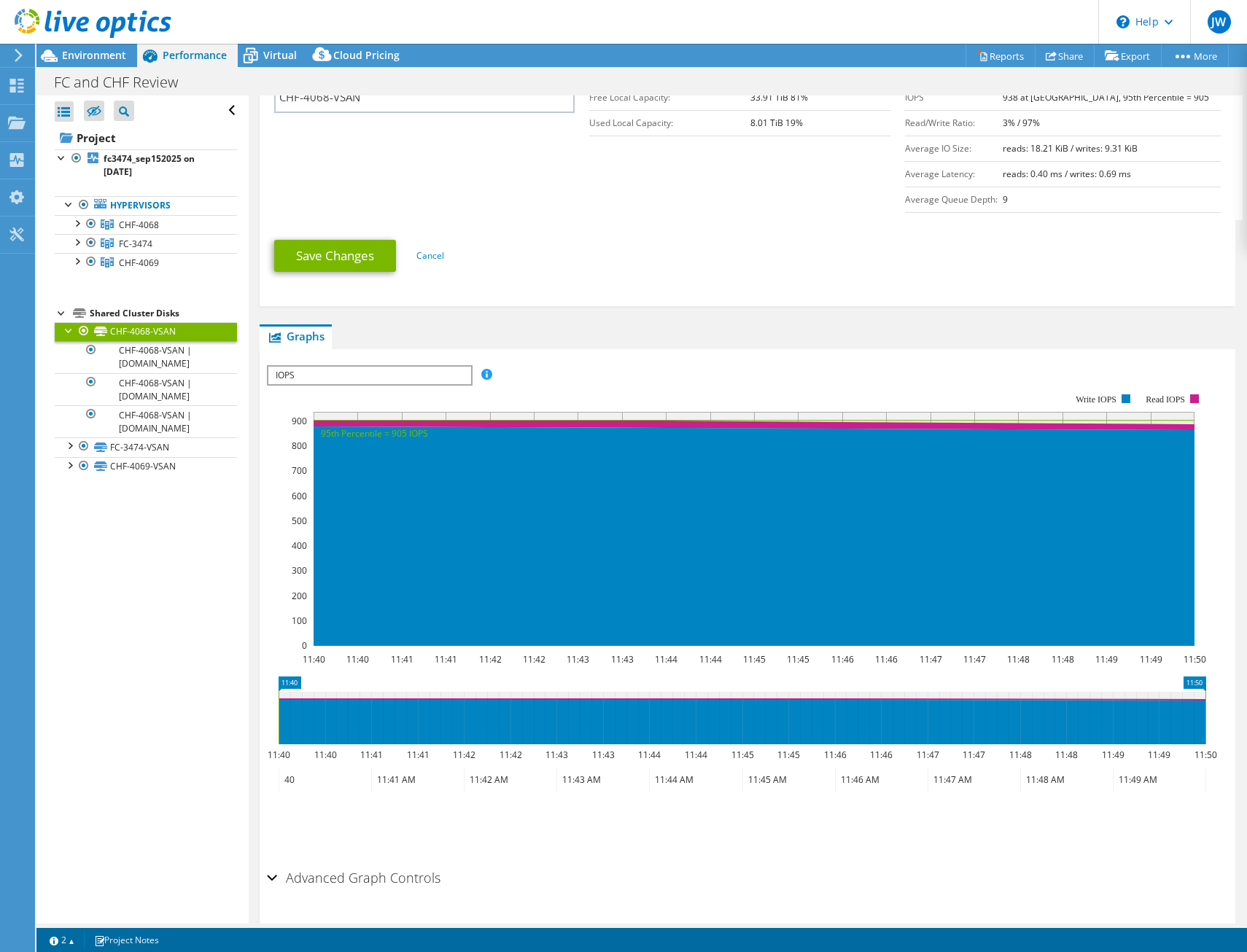
scroll to position [383, 0]
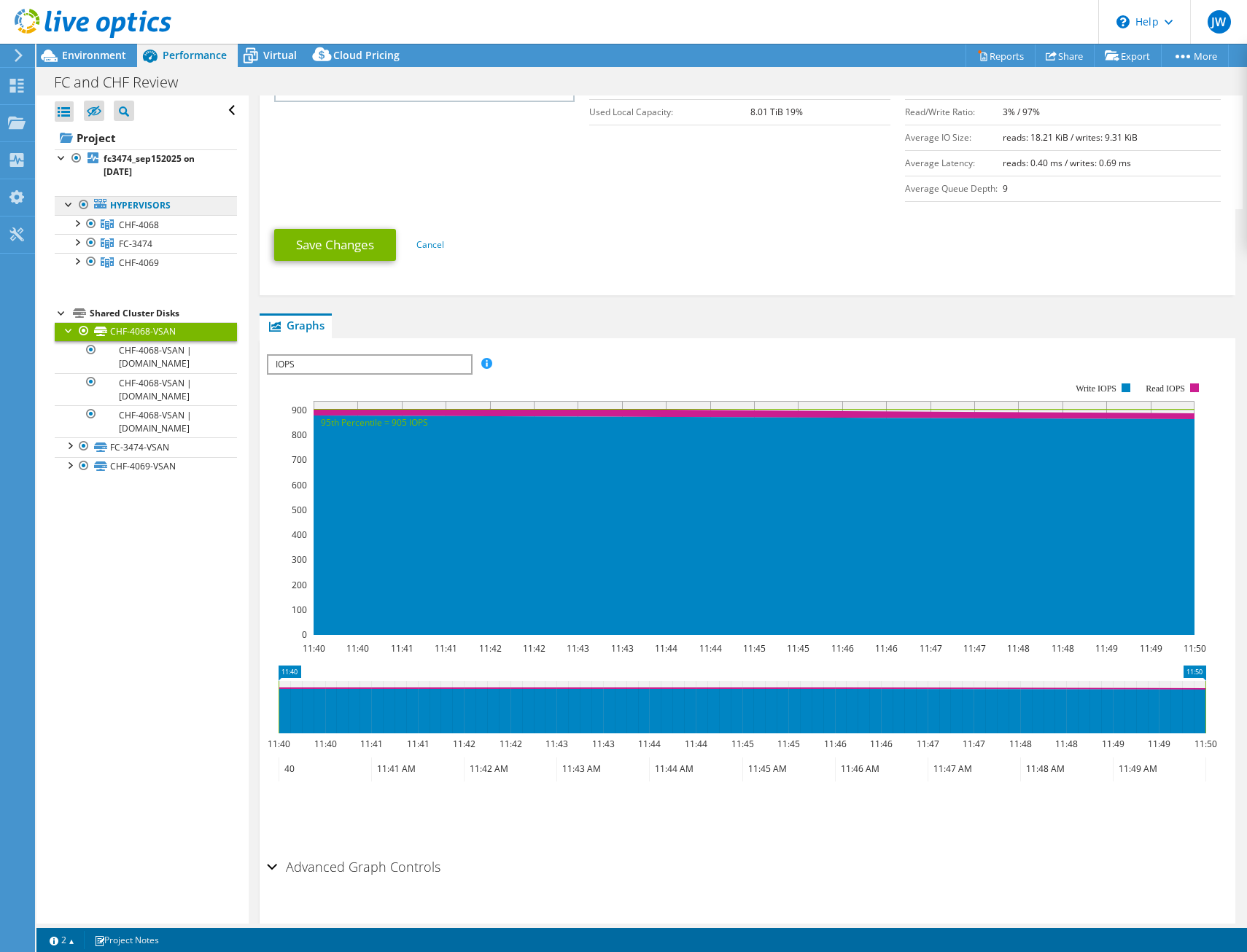
click at [149, 207] on link "Hypervisors" at bounding box center [145, 205] width 183 height 19
click at [145, 226] on span "CHF-4068" at bounding box center [138, 224] width 40 height 12
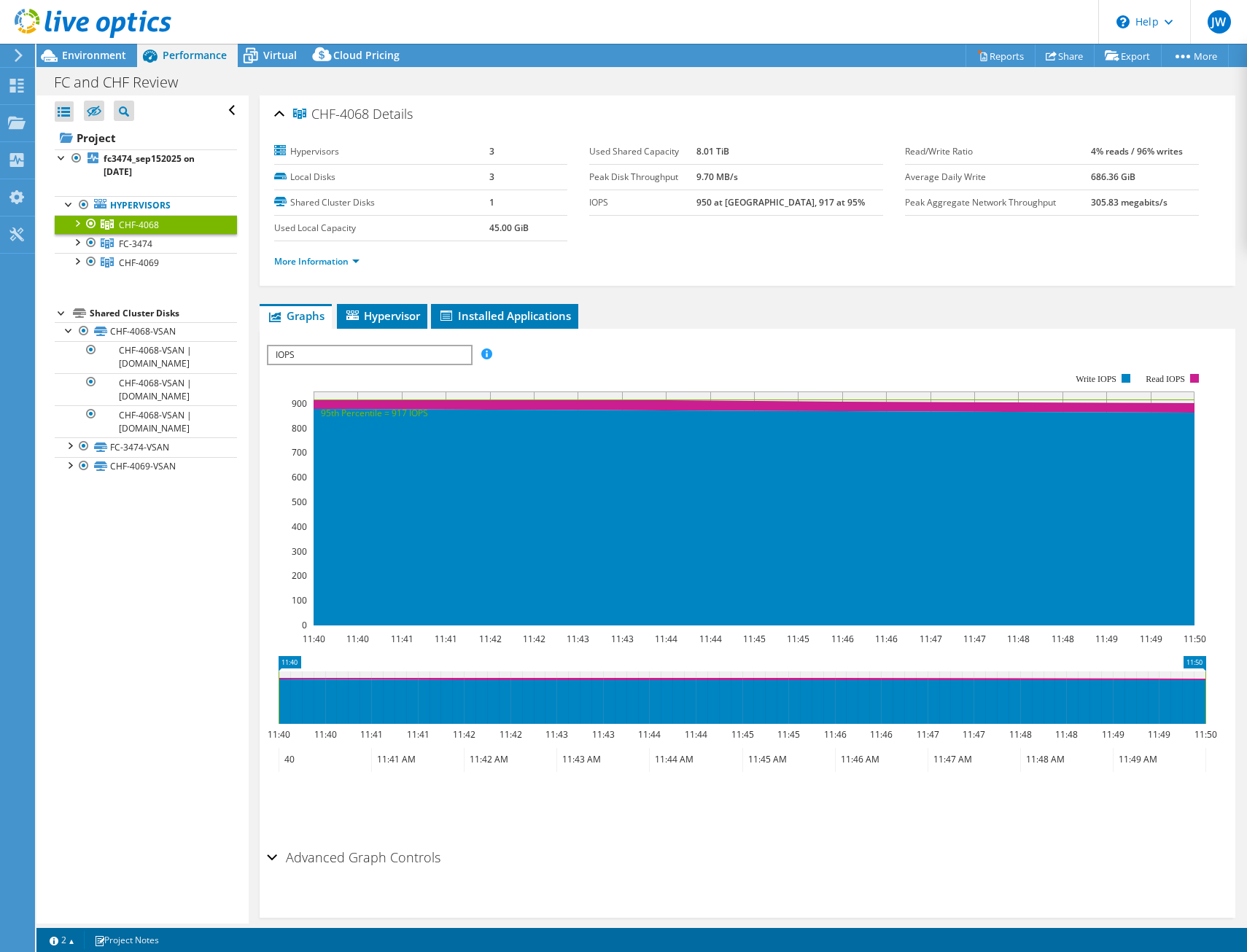
scroll to position [0, 0]
click at [158, 243] on link "FC-3474" at bounding box center [145, 243] width 183 height 19
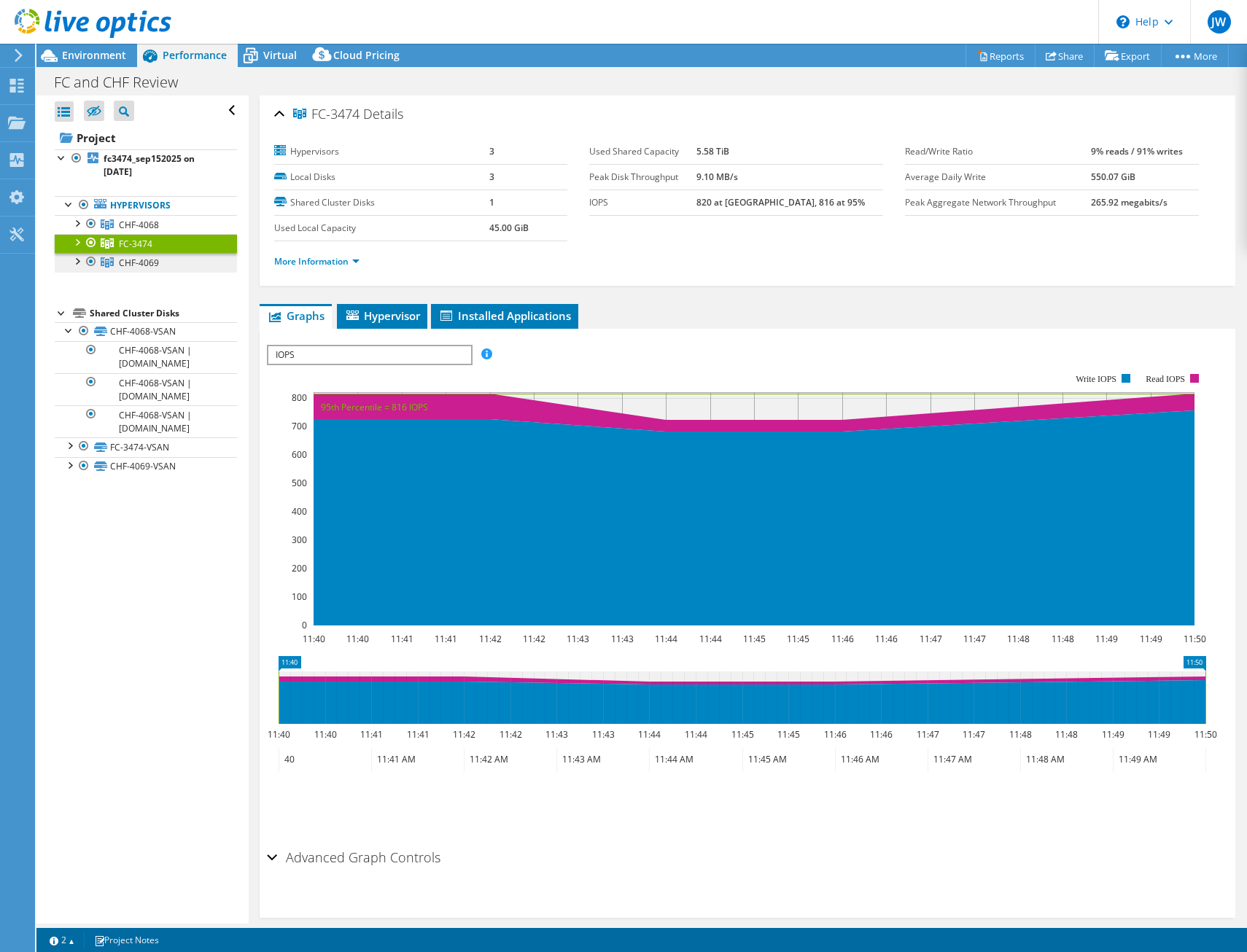
click at [144, 263] on span "CHF-4069" at bounding box center [138, 262] width 40 height 12
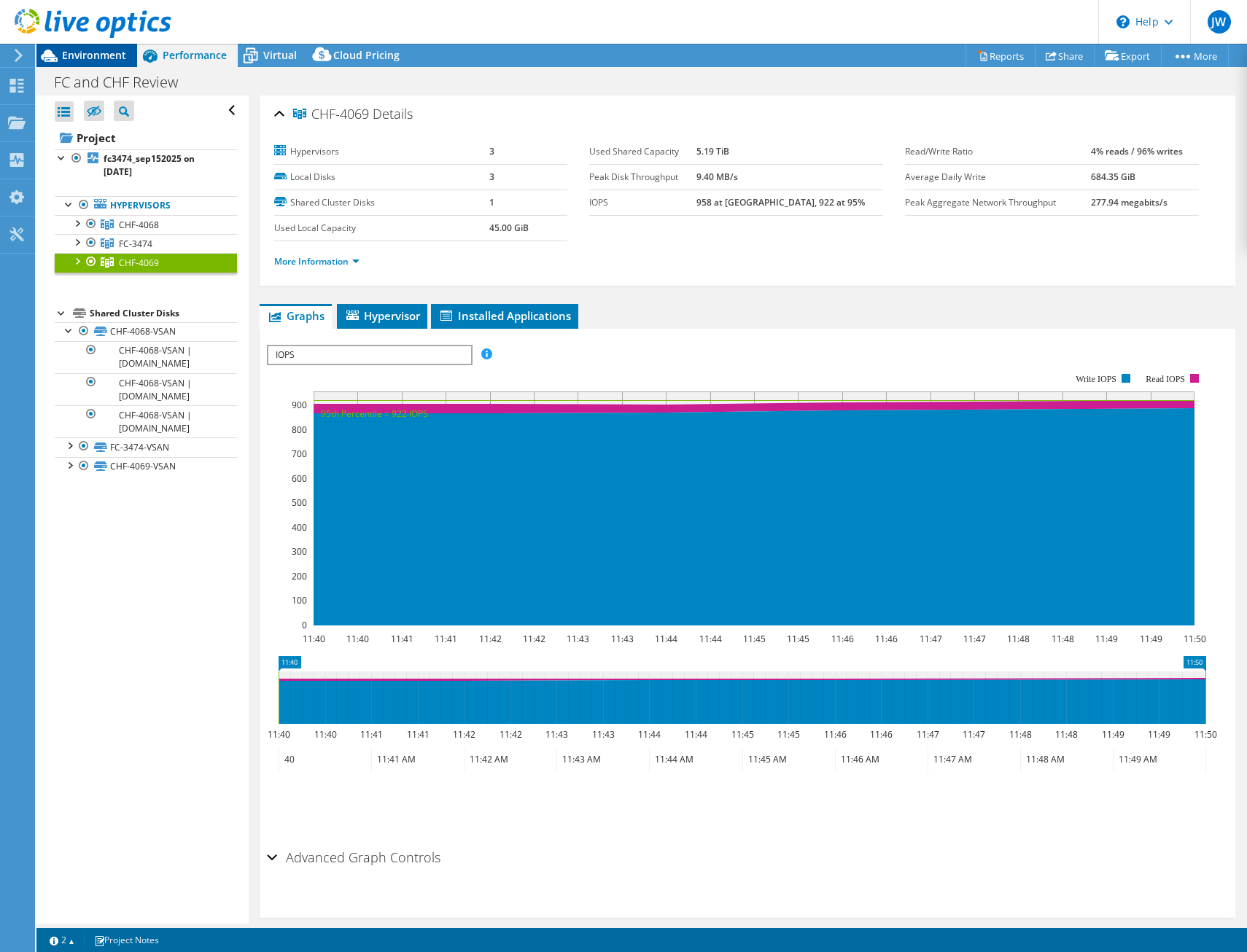
click at [102, 57] on span "Environment" at bounding box center [93, 54] width 64 height 14
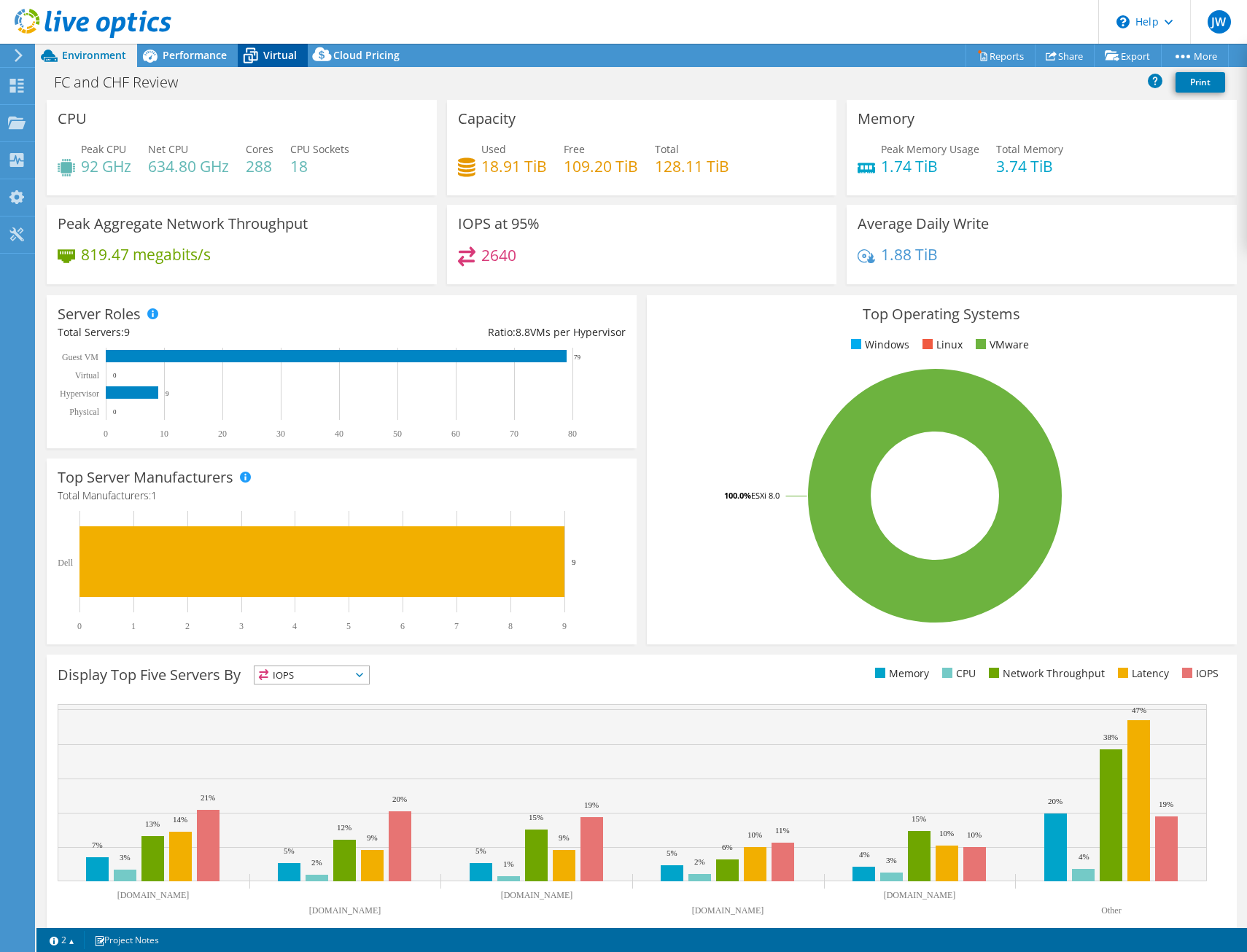
click at [250, 52] on icon at bounding box center [251, 57] width 15 height 11
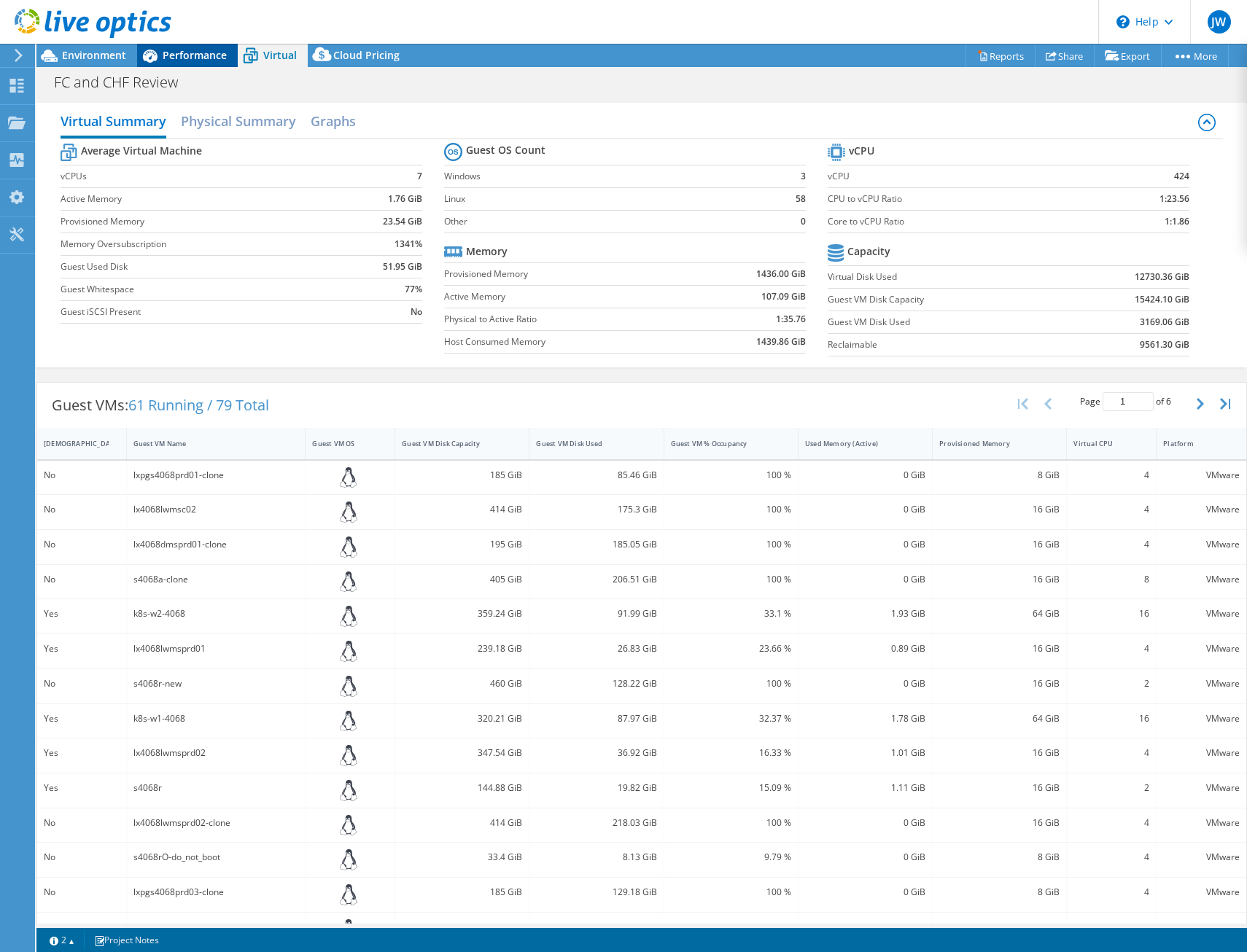
click at [208, 52] on span "Performance" at bounding box center [194, 54] width 64 height 14
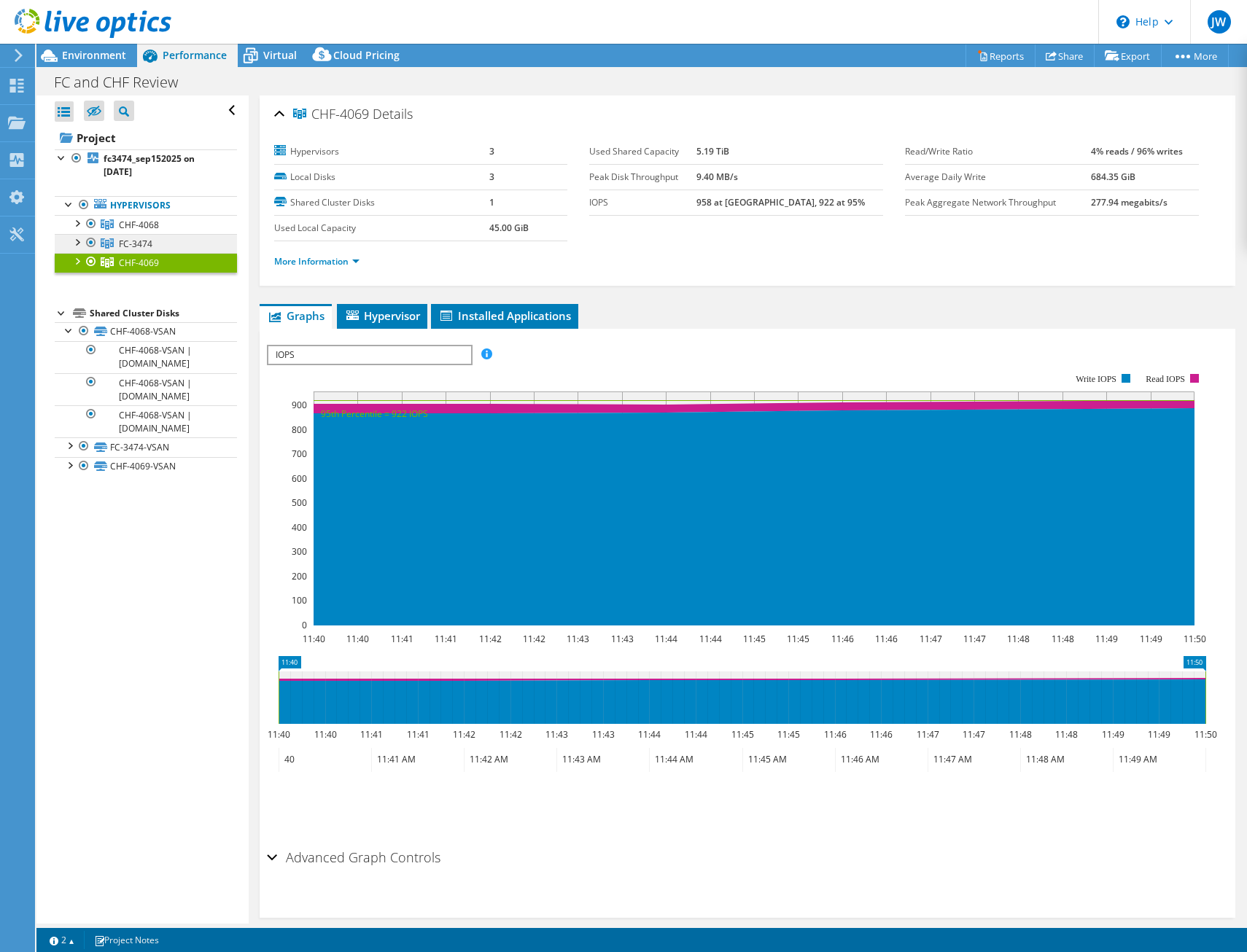
click at [128, 240] on span "FC-3474" at bounding box center [135, 243] width 33 height 12
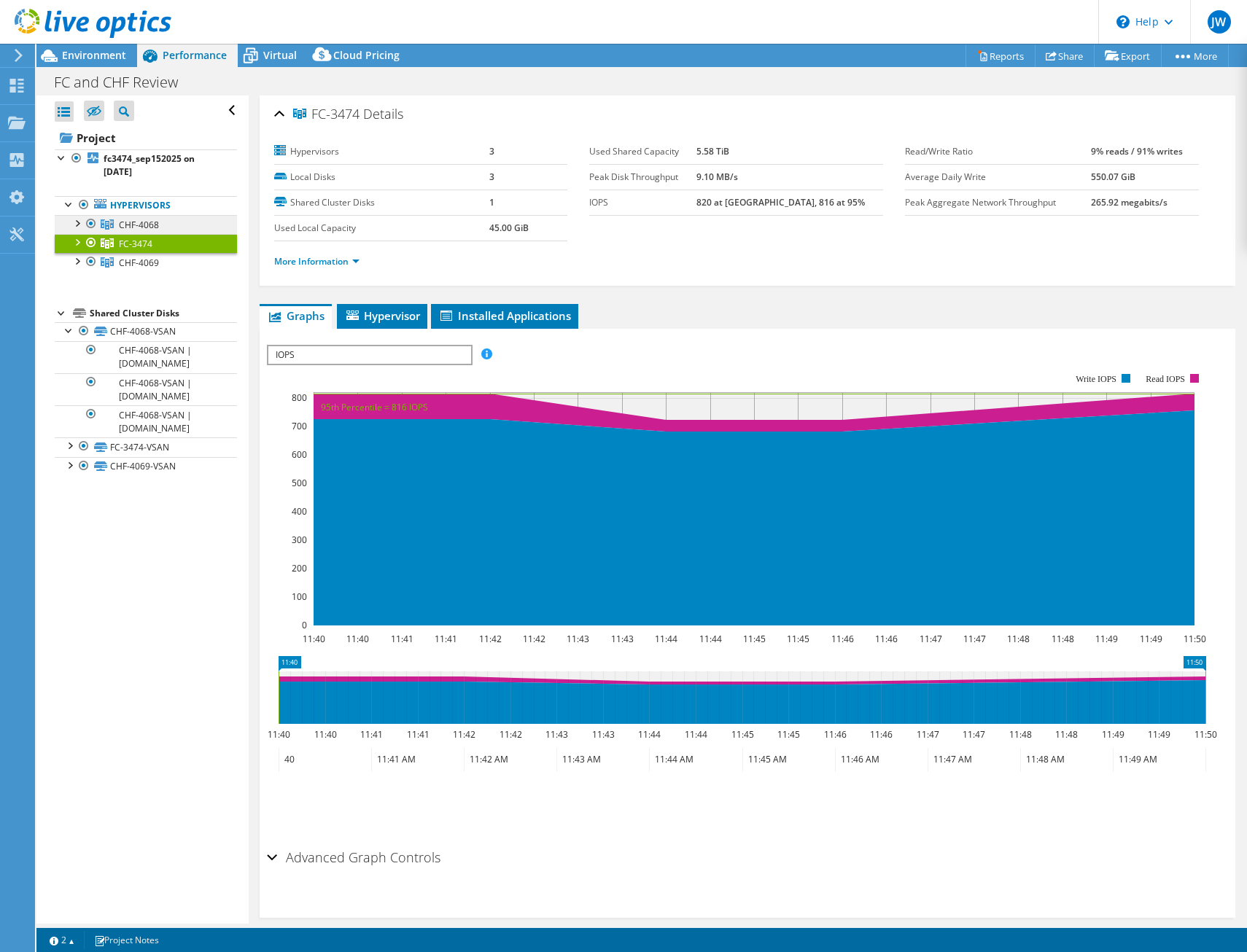
click at [139, 225] on span "CHF-4068" at bounding box center [138, 224] width 40 height 12
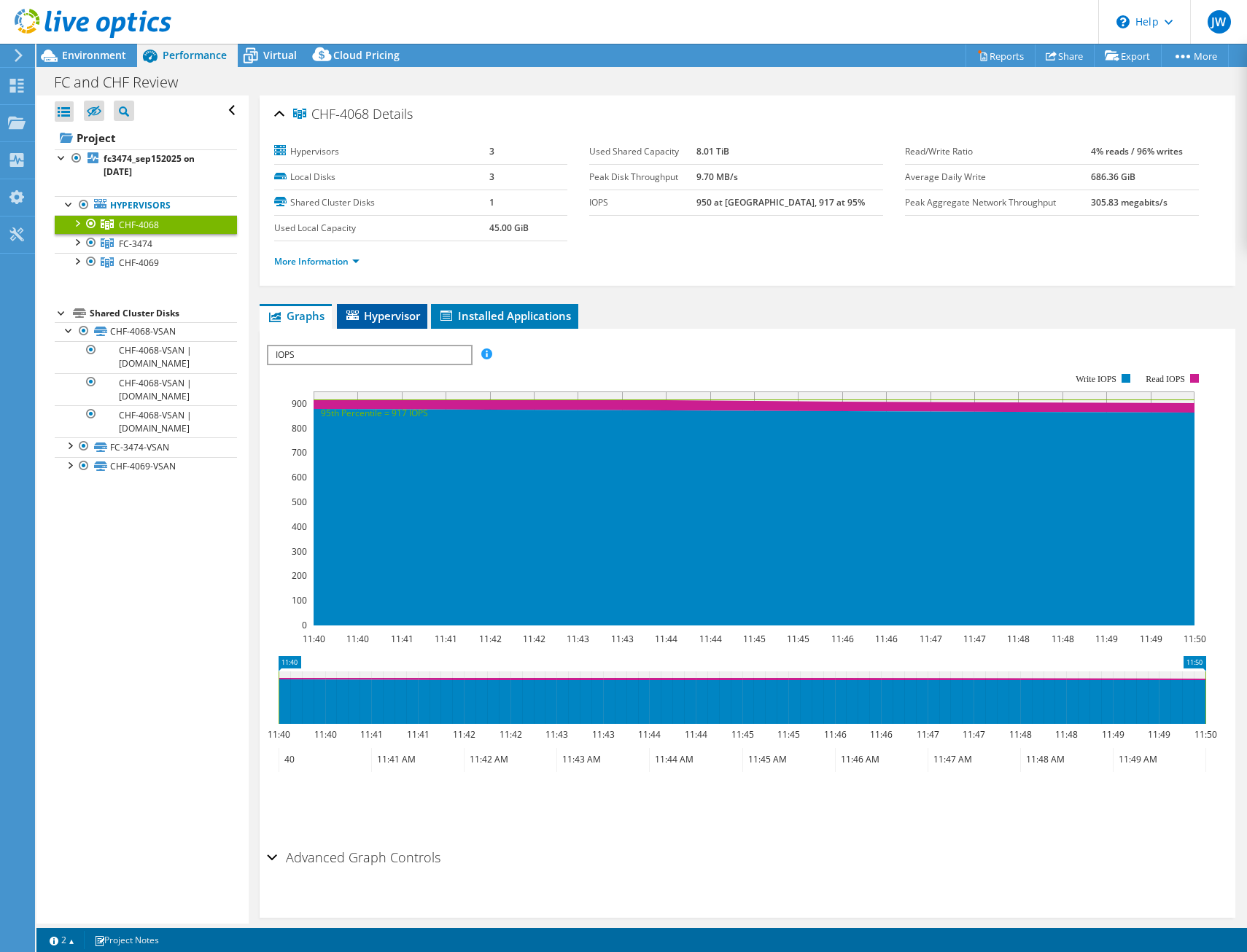
click at [369, 313] on span "Hypervisor" at bounding box center [382, 316] width 76 height 15
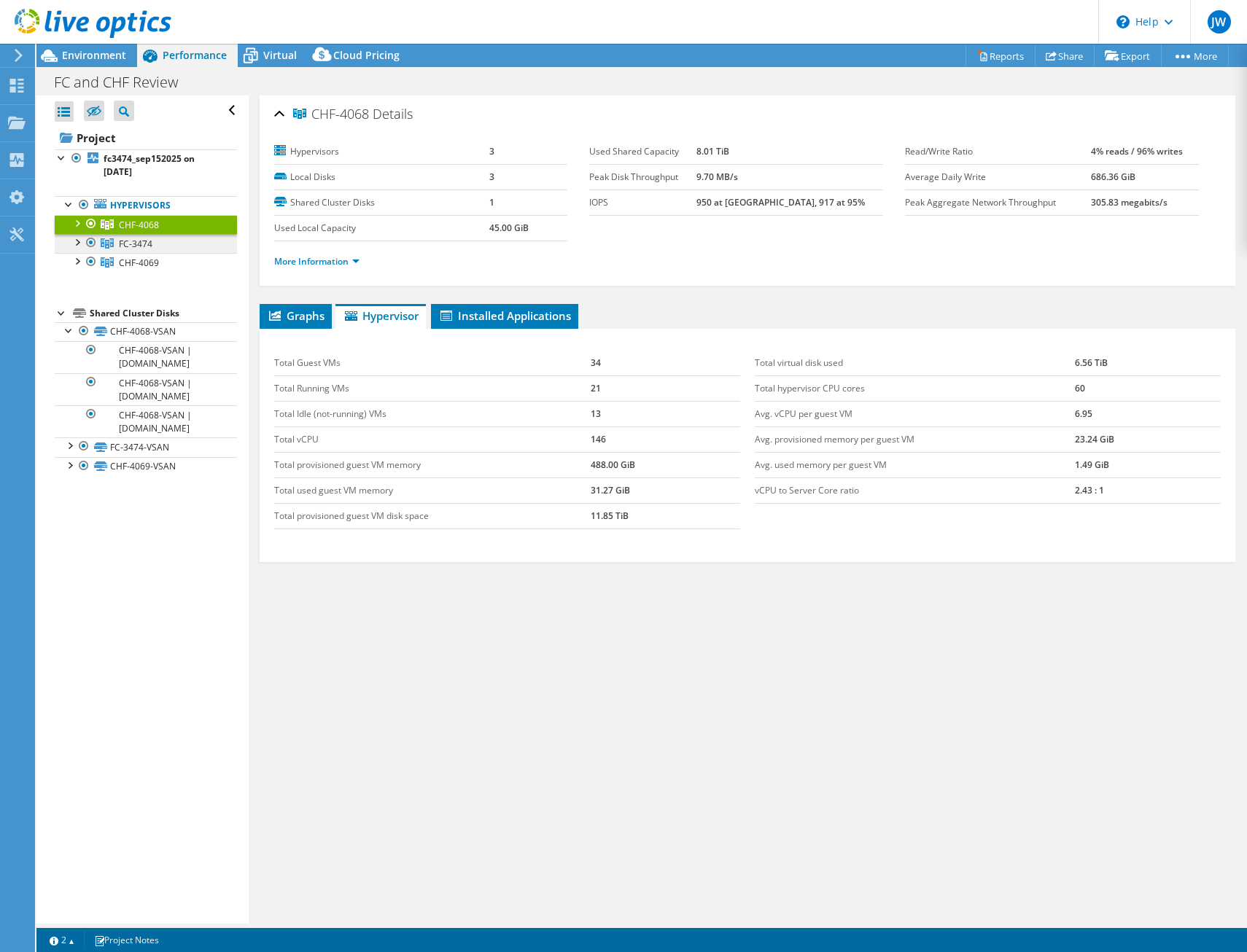
click at [184, 244] on link "FC-3474" at bounding box center [145, 243] width 183 height 19
click at [172, 261] on link "CHF-4069" at bounding box center [145, 262] width 183 height 19
click at [169, 237] on link "FC-3474" at bounding box center [145, 243] width 183 height 19
click at [162, 261] on link "CHF-4069" at bounding box center [145, 262] width 183 height 19
click at [156, 218] on span "CHF-4068" at bounding box center [138, 224] width 40 height 12
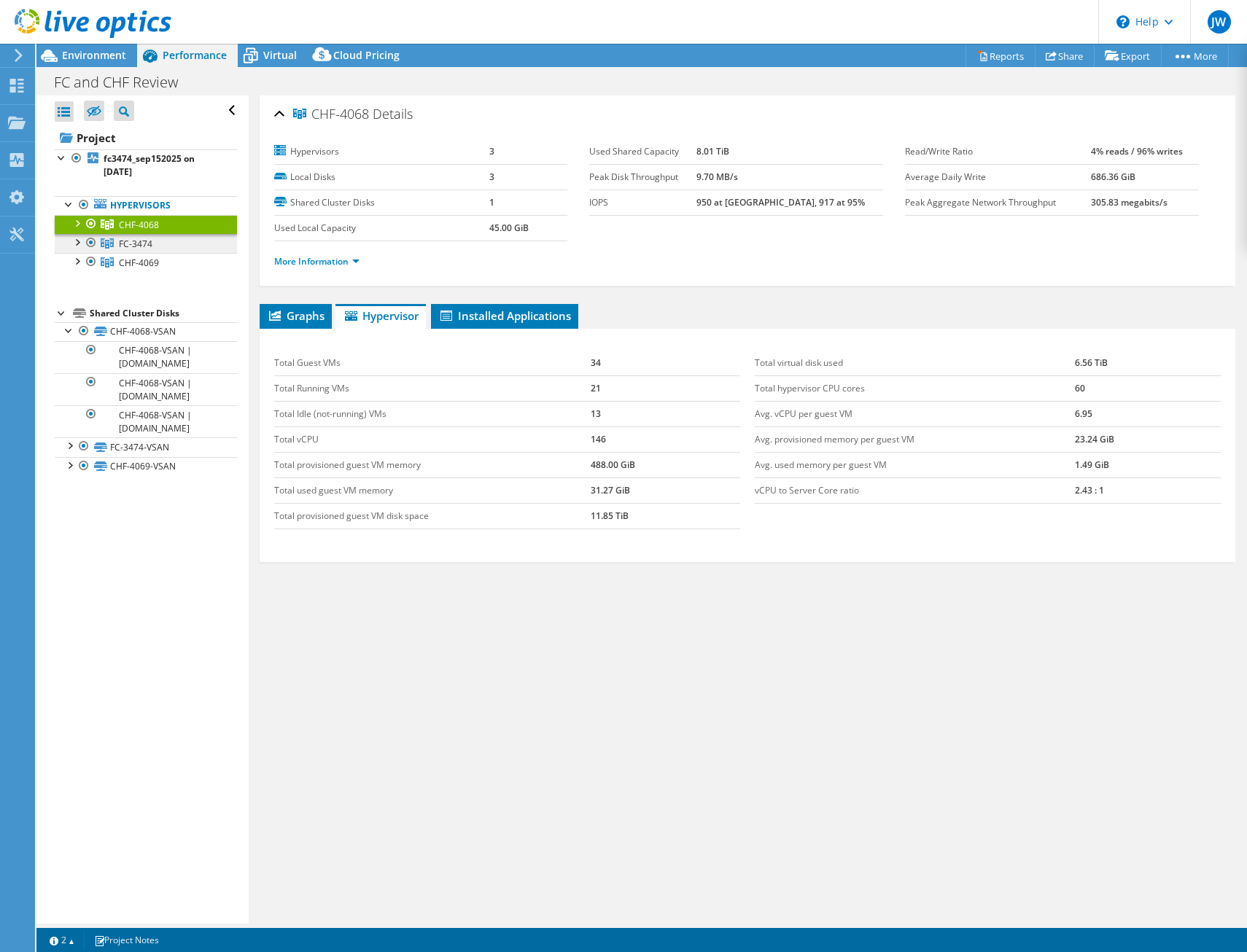
click at [156, 243] on link "FC-3474" at bounding box center [145, 243] width 183 height 19
click at [146, 263] on span "CHF-4069" at bounding box center [138, 262] width 40 height 12
click at [145, 248] on span "FC-3474" at bounding box center [135, 243] width 33 height 12
click at [143, 223] on span "CHF-4068" at bounding box center [138, 224] width 40 height 12
click at [807, 519] on div "Total Guest VMs 34 Total Running VMs 21 Total Idle (not-running) VMs 13 Total v…" at bounding box center [748, 440] width 962 height 208
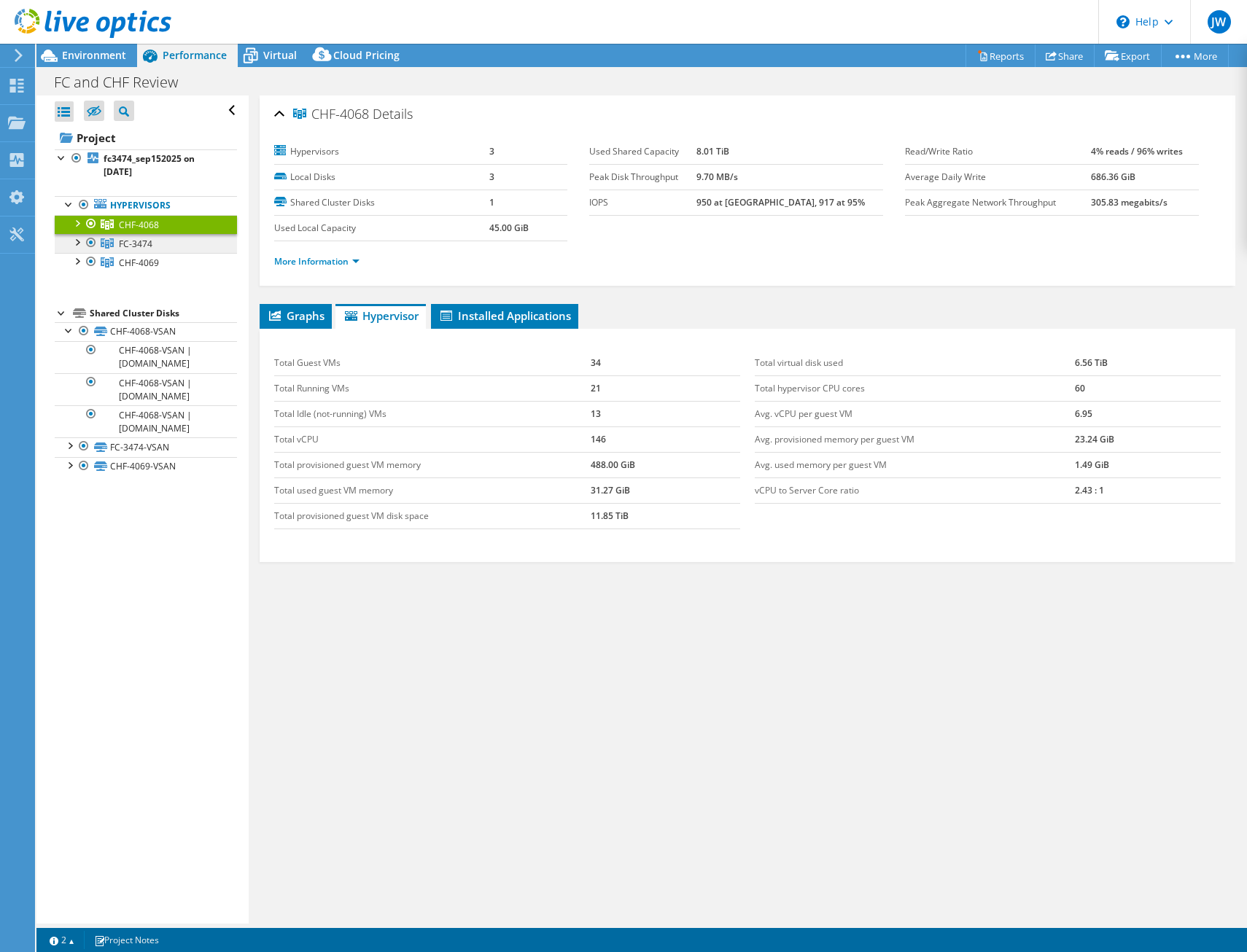
click at [137, 244] on span "FC-3474" at bounding box center [135, 243] width 33 height 12
click at [132, 263] on span "CHF-4069" at bounding box center [138, 262] width 40 height 12
click at [145, 241] on span "FC-3474" at bounding box center [135, 243] width 33 height 12
click at [153, 224] on span "CHF-4068" at bounding box center [138, 224] width 40 height 12
click at [416, 577] on div "Graphs Servers Inventory Hypervisor Disks Cluster Disks Installed Applications …" at bounding box center [748, 486] width 977 height 364
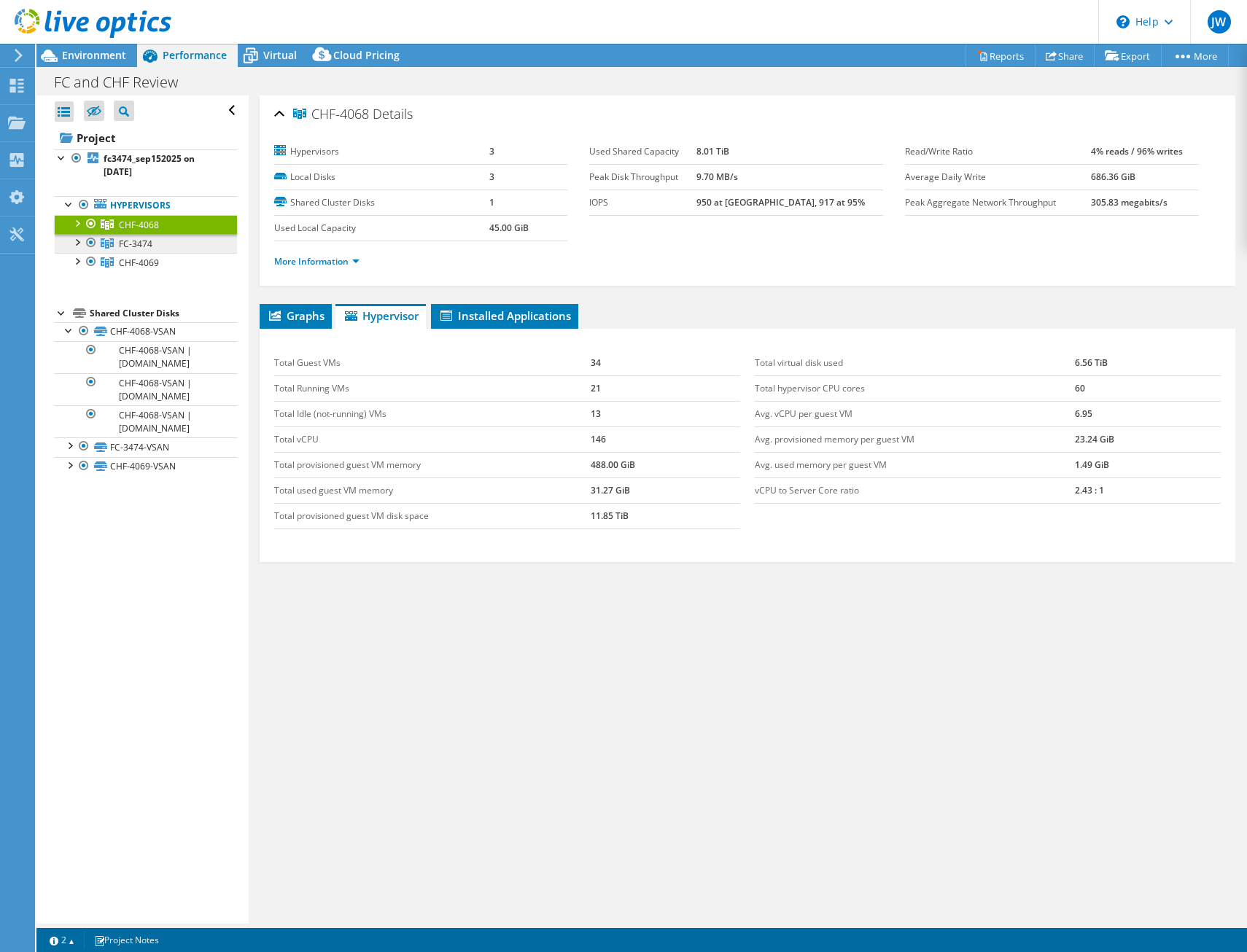
click at [130, 248] on span "FC-3474" at bounding box center [135, 243] width 33 height 12
click at [135, 268] on span "CHF-4069" at bounding box center [138, 262] width 40 height 12
click at [139, 224] on span "CHF-4068" at bounding box center [138, 224] width 40 height 12
click at [592, 620] on div "Graphs Servers Inventory Hypervisor Disks Cluster Disks Installed Applications …" at bounding box center [748, 486] width 977 height 364
